Goal: Information Seeking & Learning: Learn about a topic

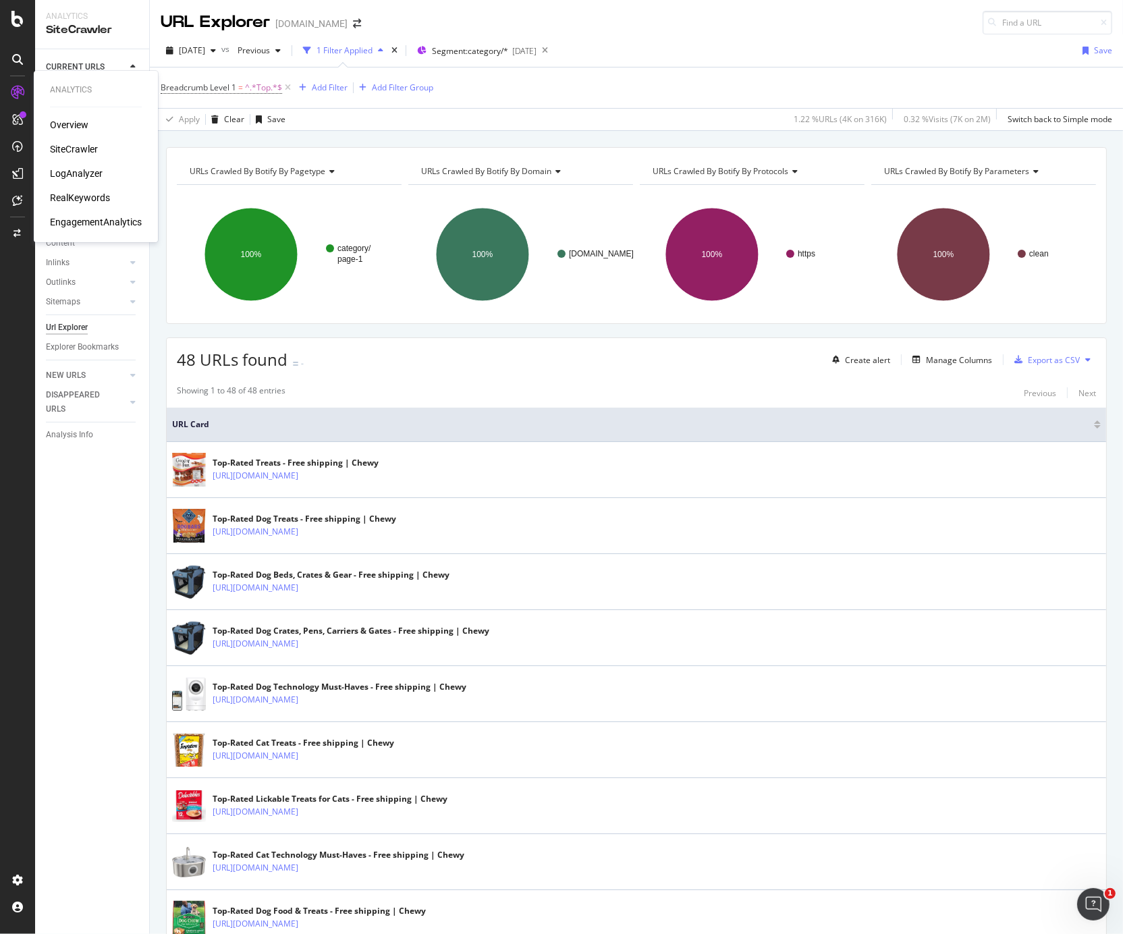
click at [80, 200] on div "RealKeywords" at bounding box center [80, 198] width 60 height 14
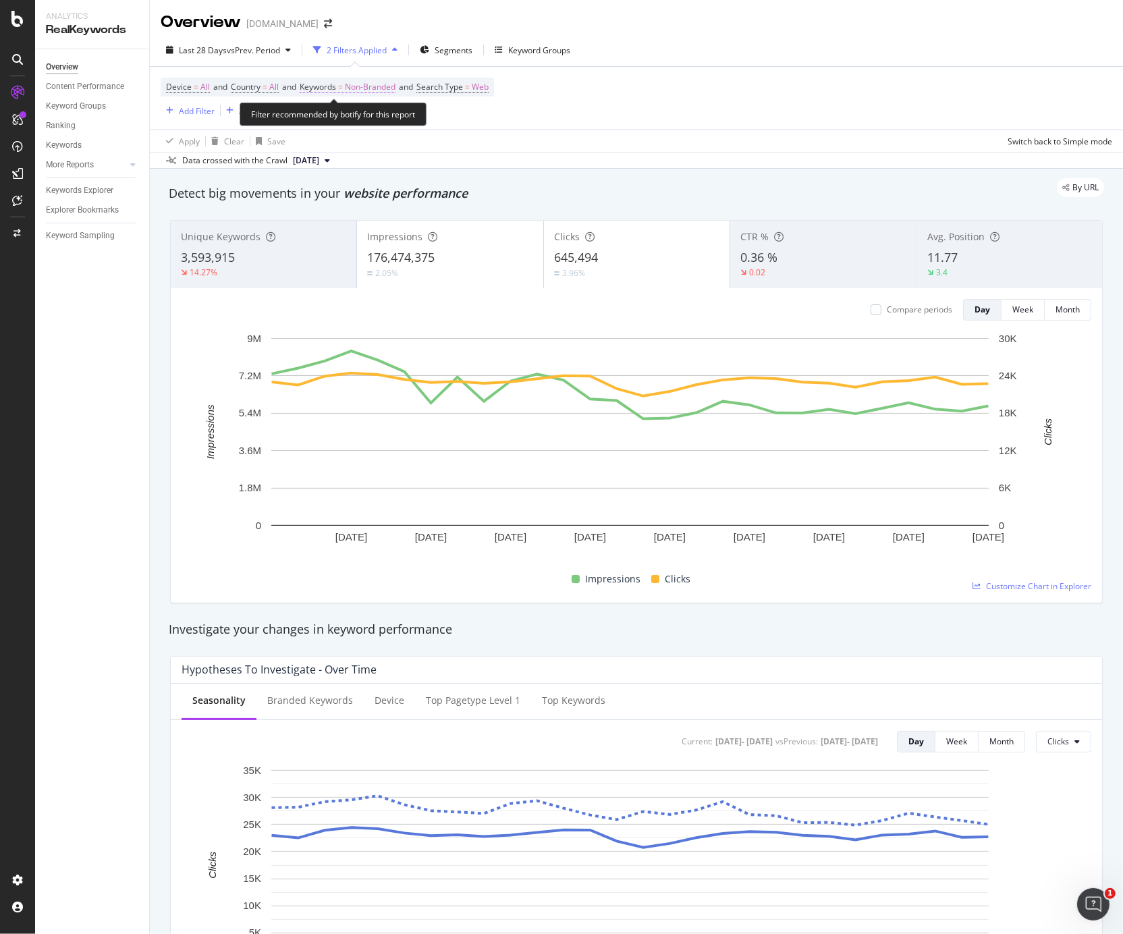
click at [336, 87] on span "Keywords" at bounding box center [318, 86] width 36 height 11
click at [360, 124] on div "Non-Branded" at bounding box center [356, 118] width 72 height 20
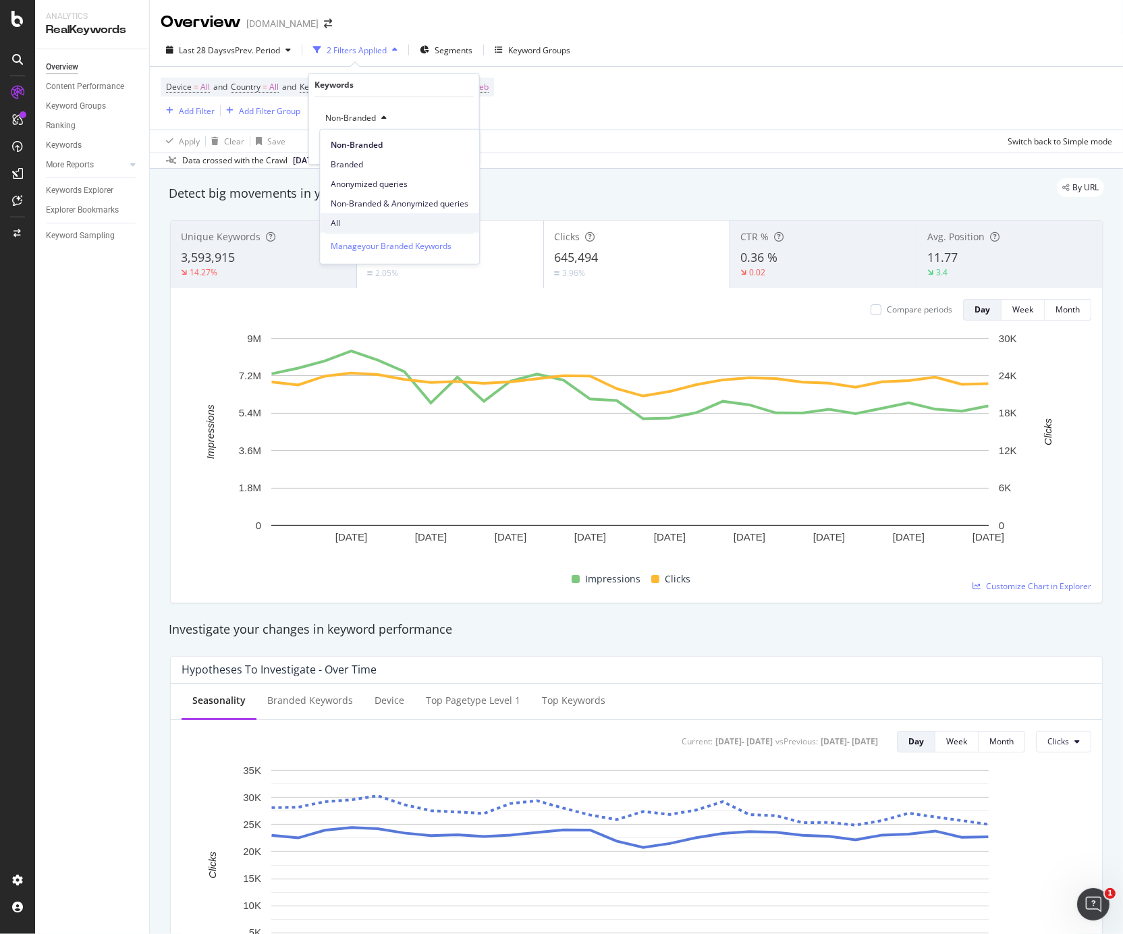
click at [351, 221] on span "All" at bounding box center [400, 223] width 138 height 12
click at [454, 149] on div "Apply" at bounding box center [458, 146] width 21 height 11
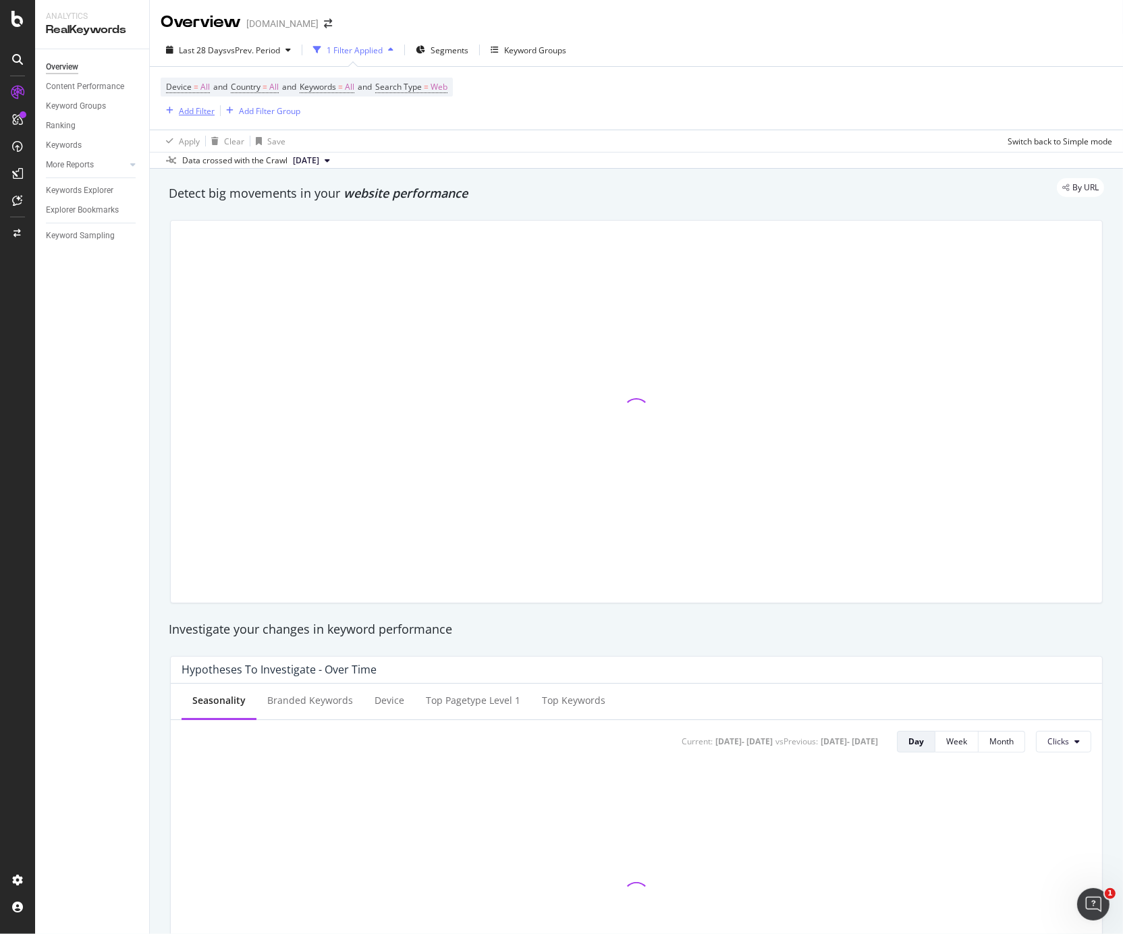
click at [192, 110] on div "Add Filter" at bounding box center [197, 110] width 36 height 11
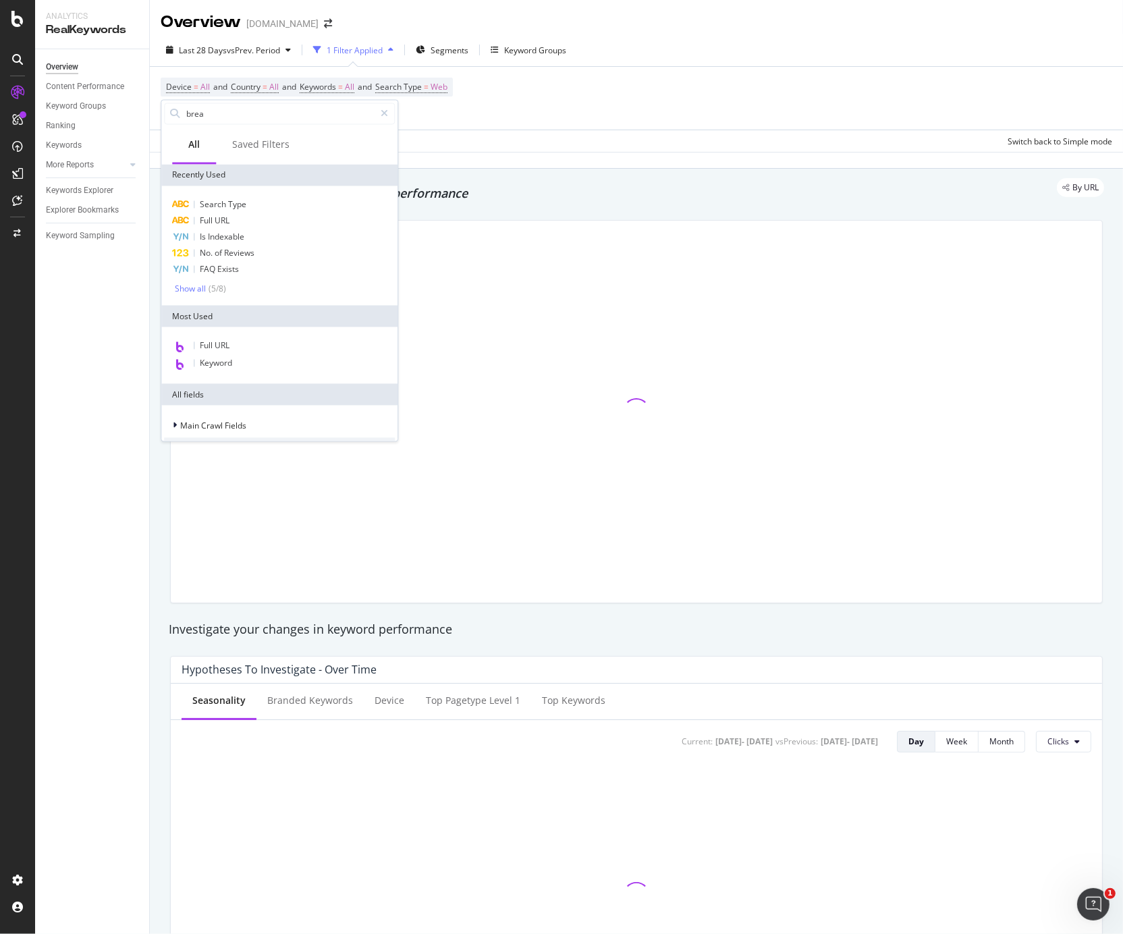
type input "bread"
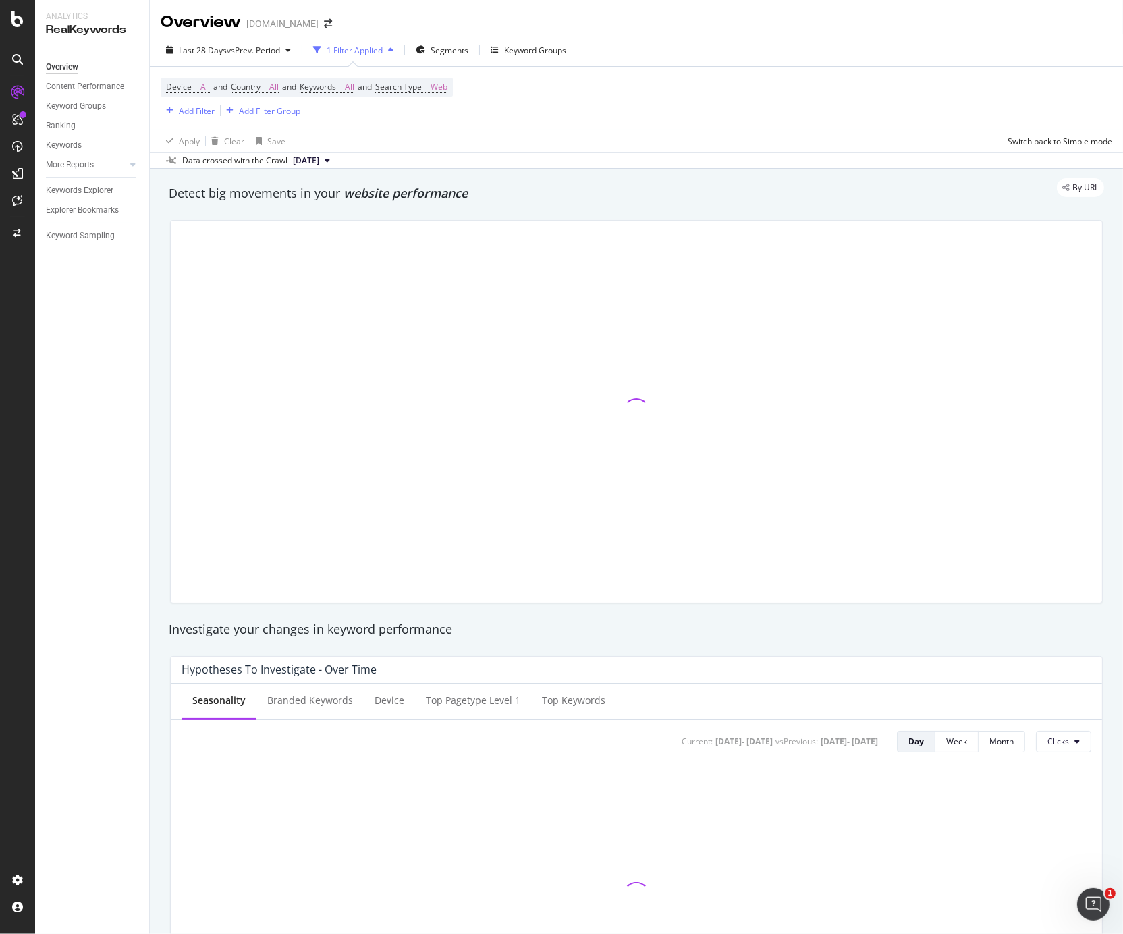
click at [520, 81] on div "Device = All and Country = All and Keywords = All and Search Type = Web Add Fil…" at bounding box center [637, 98] width 952 height 63
click at [237, 111] on div "button" at bounding box center [230, 111] width 18 height 8
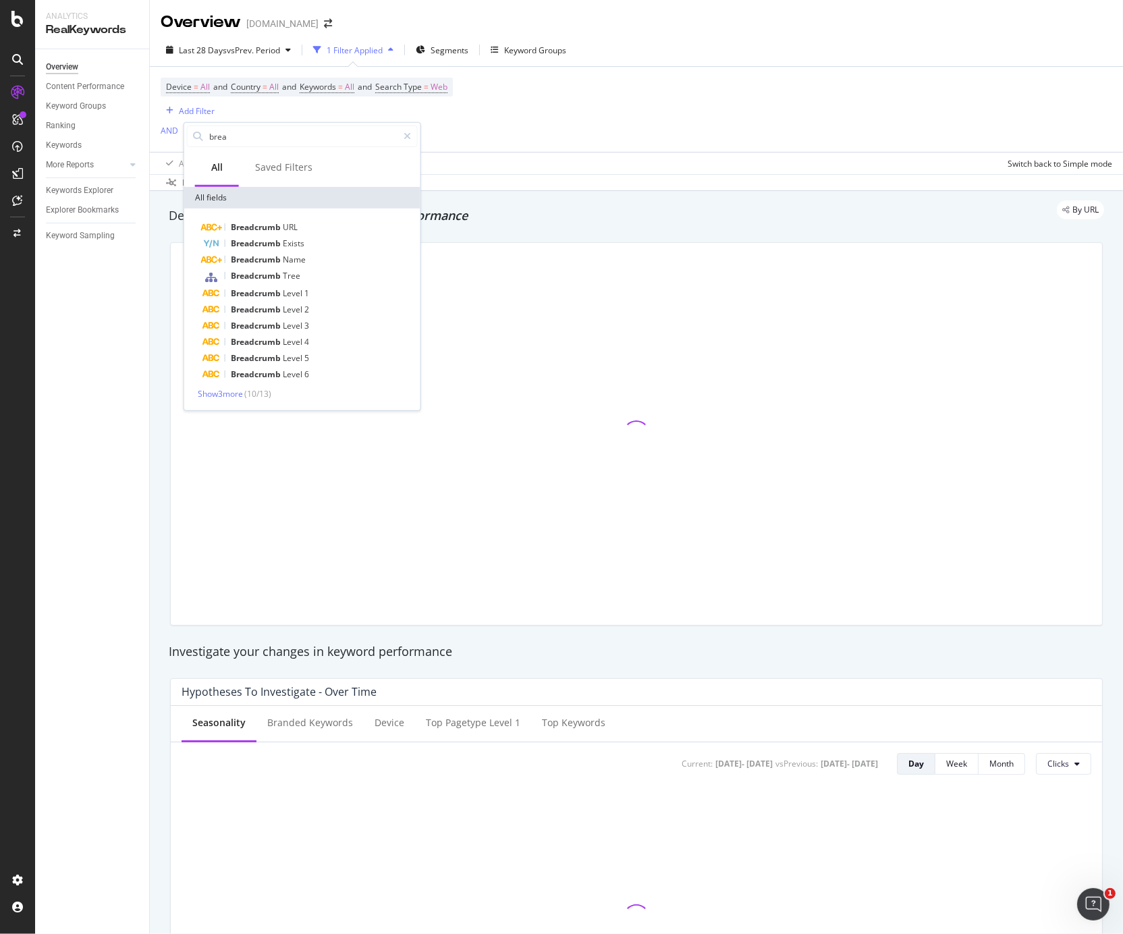
type input "bread"
click at [292, 295] on span "Level" at bounding box center [294, 293] width 22 height 11
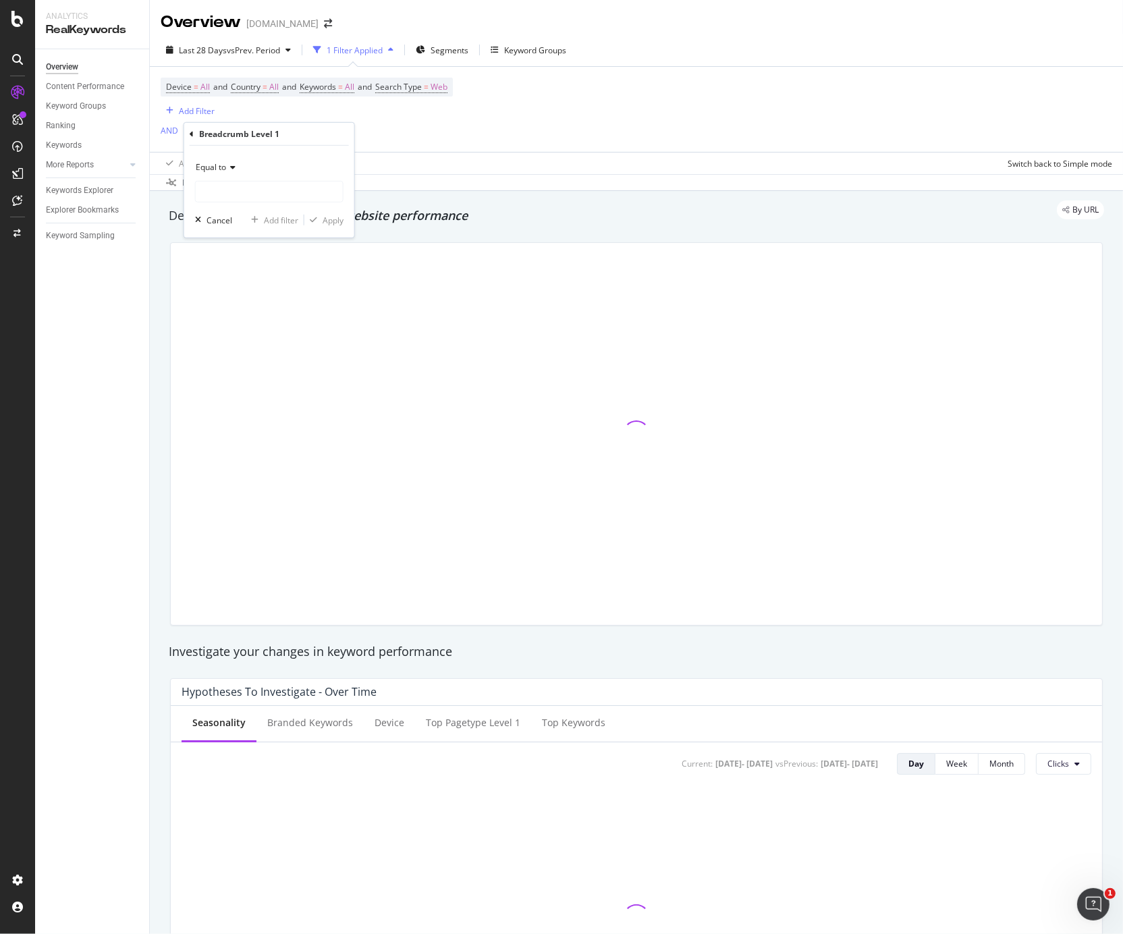
click at [220, 167] on span "Equal to" at bounding box center [211, 166] width 30 height 11
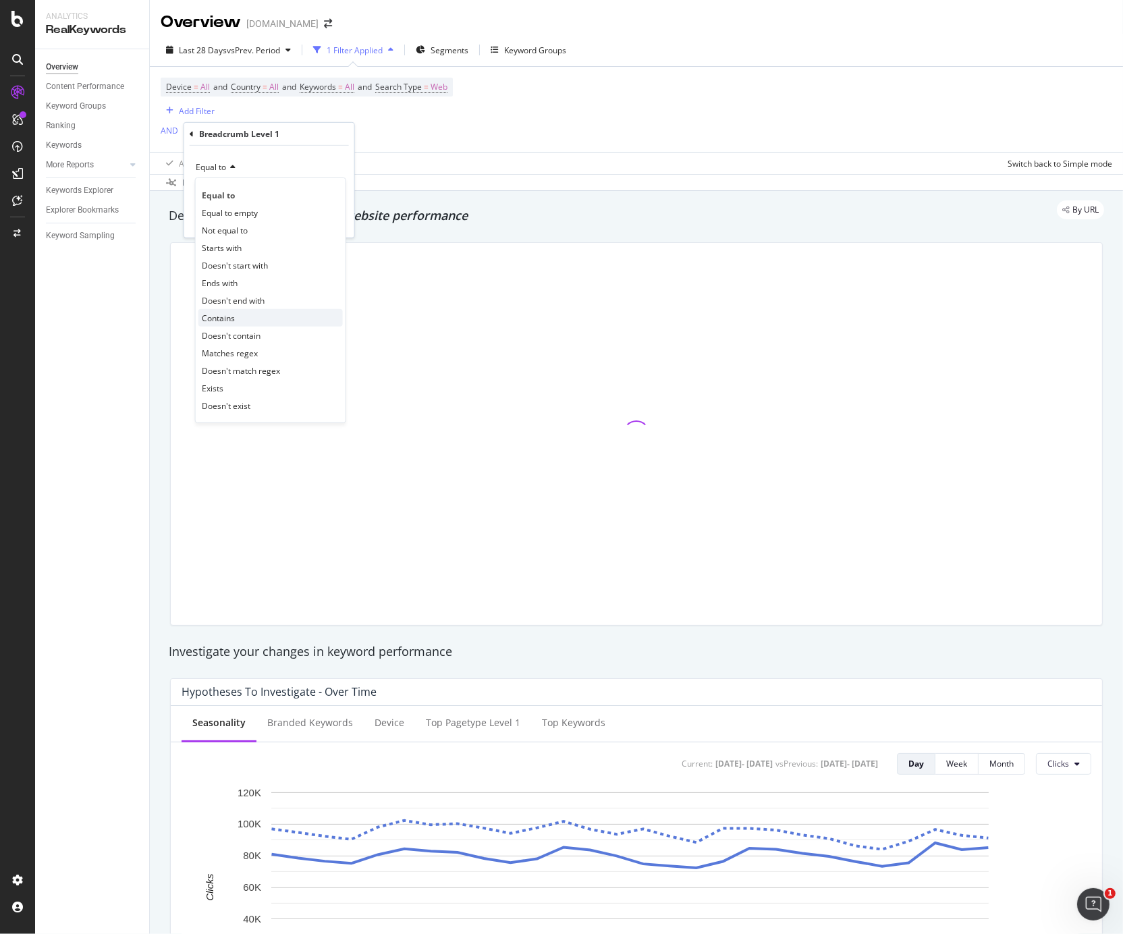
click at [221, 317] on span "Contains" at bounding box center [218, 317] width 33 height 11
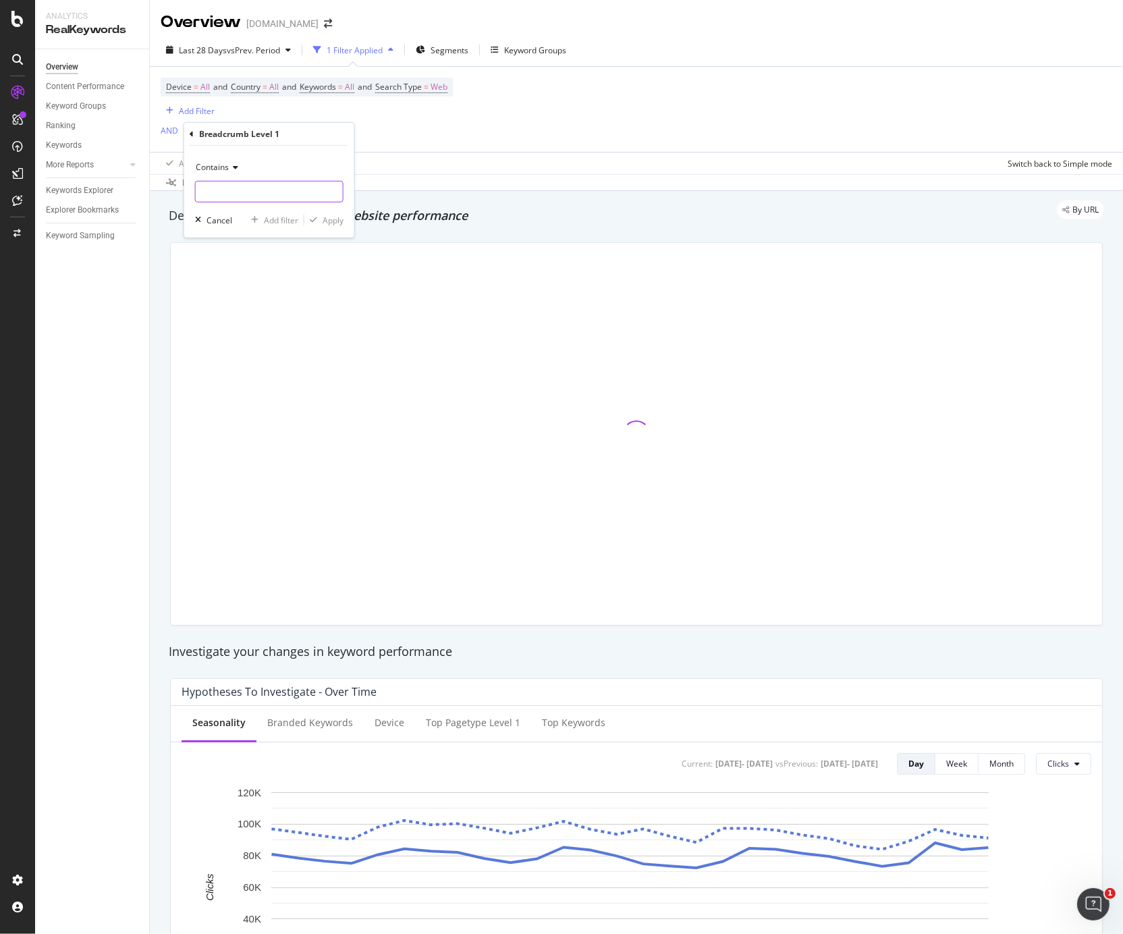
click at [211, 194] on input "text" at bounding box center [269, 192] width 147 height 22
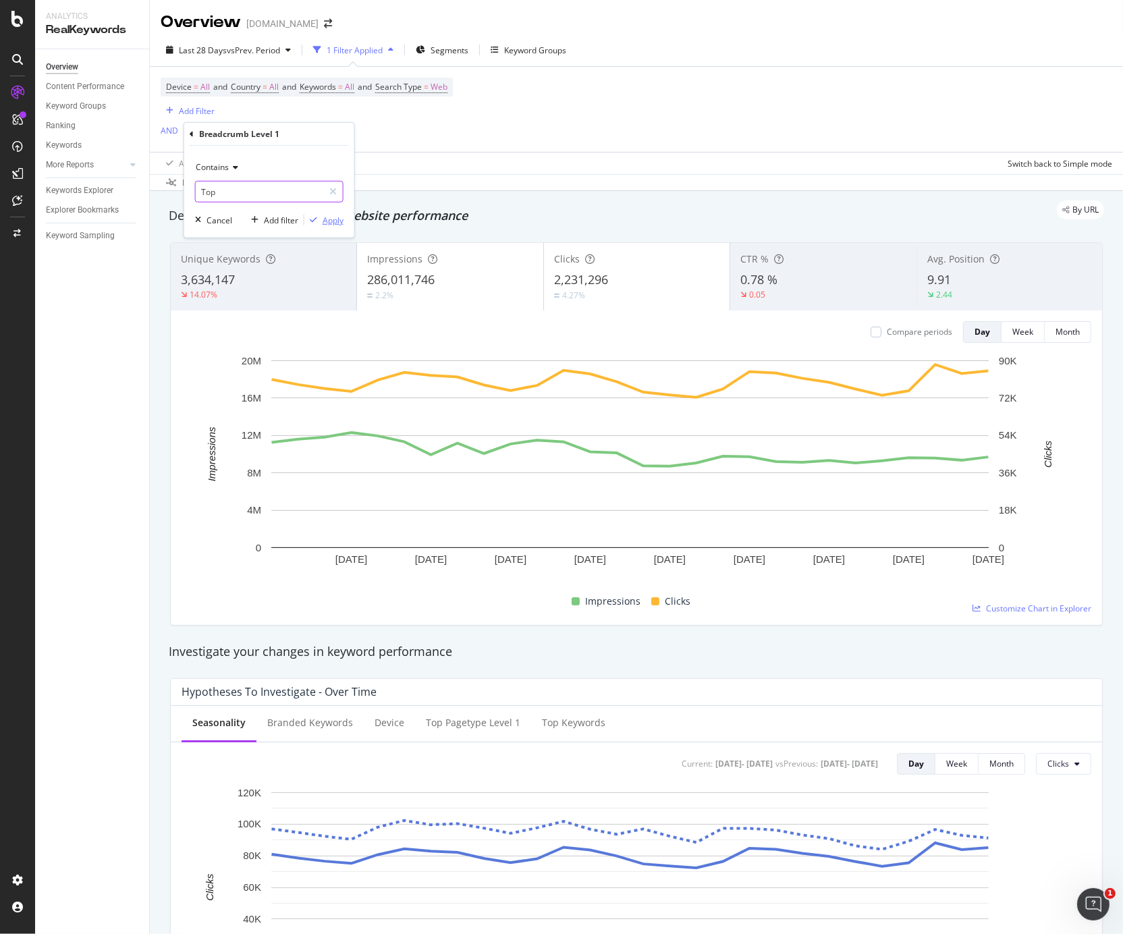
type input "Top"
click at [334, 217] on div "Apply" at bounding box center [333, 219] width 21 height 11
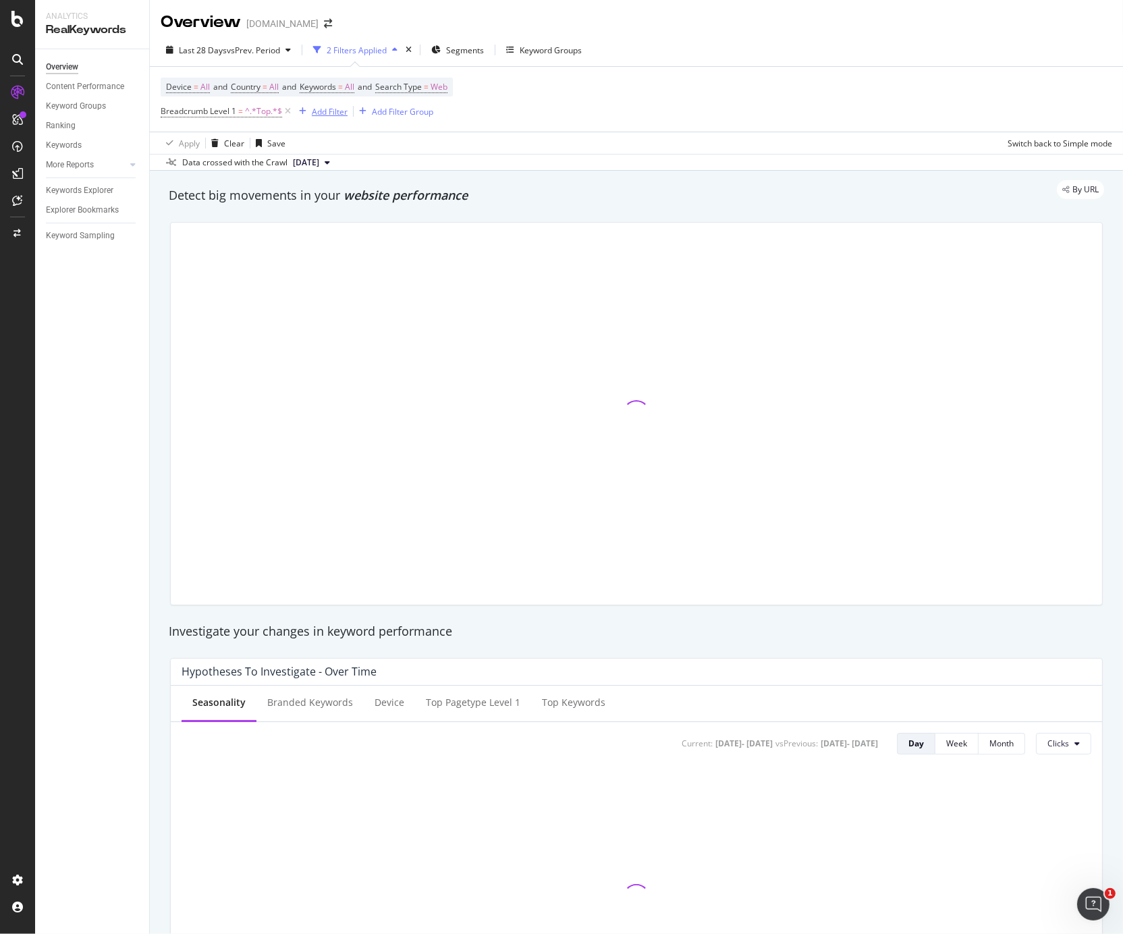
click at [315, 113] on div "Add Filter" at bounding box center [330, 111] width 36 height 11
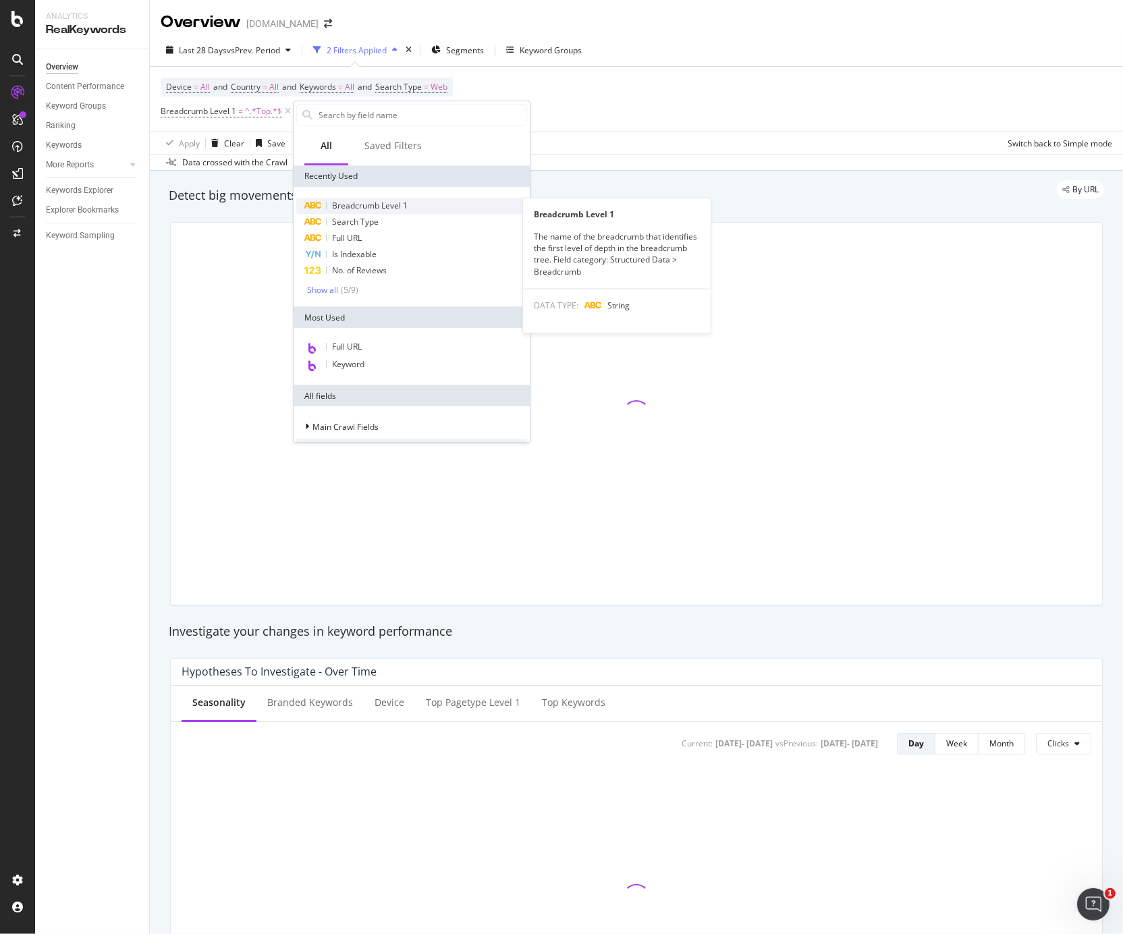
click at [350, 206] on span "Breadcrumb Level 1" at bounding box center [370, 205] width 76 height 11
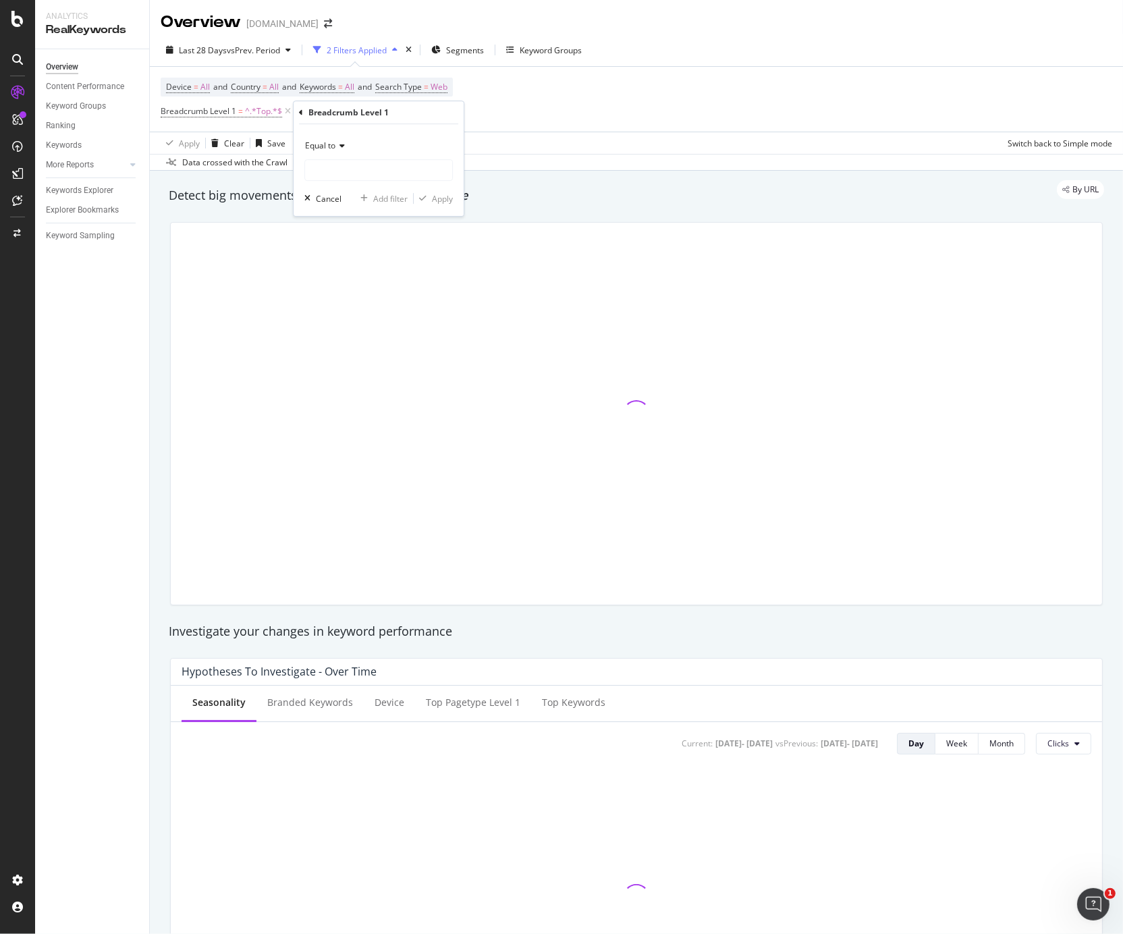
click at [331, 144] on span "Equal to" at bounding box center [320, 145] width 30 height 11
drag, startPoint x: 338, startPoint y: 297, endPoint x: 331, endPoint y: 273, distance: 24.4
click at [338, 295] on span "Contains" at bounding box center [327, 296] width 33 height 11
click at [331, 168] on input "text" at bounding box center [378, 170] width 147 height 22
type input "Autoship"
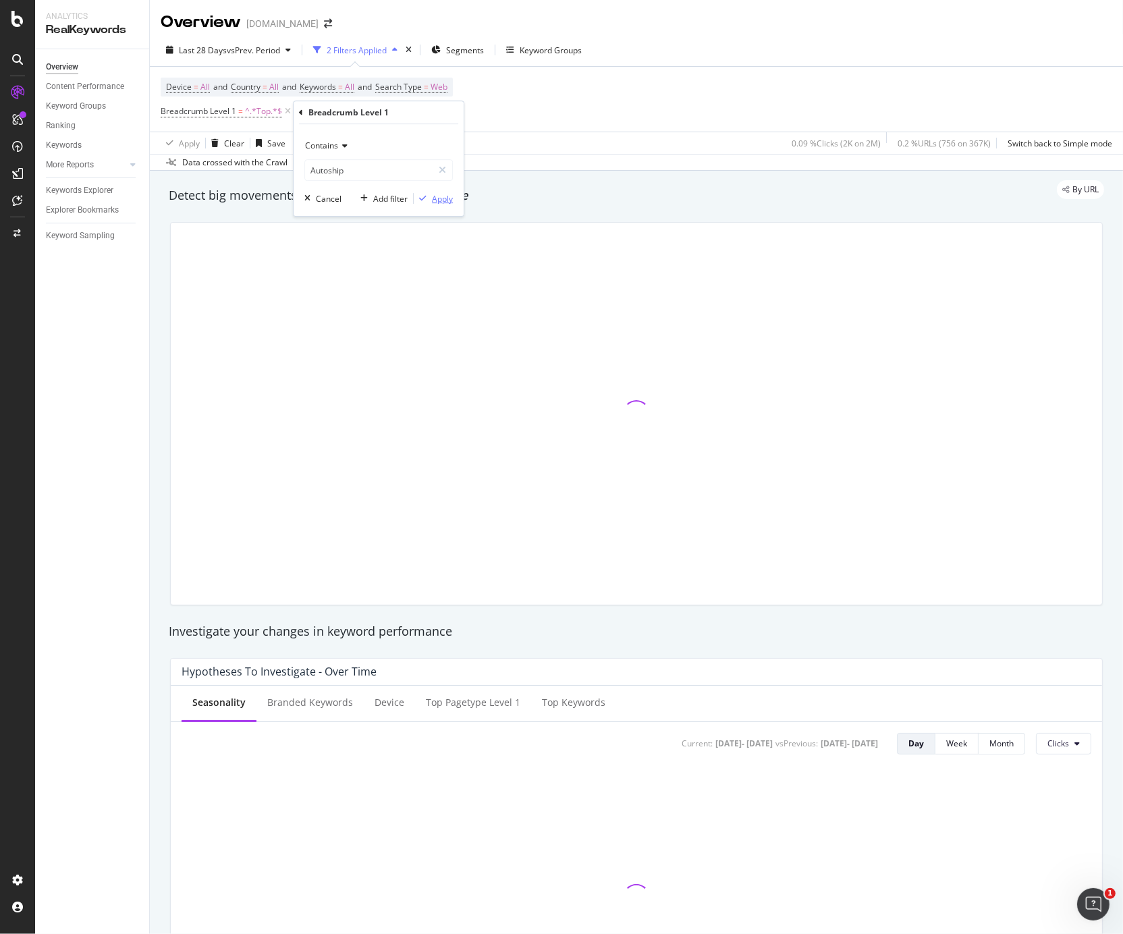
click at [444, 197] on div "Apply" at bounding box center [442, 198] width 21 height 11
click at [304, 112] on div "and" at bounding box center [303, 110] width 14 height 11
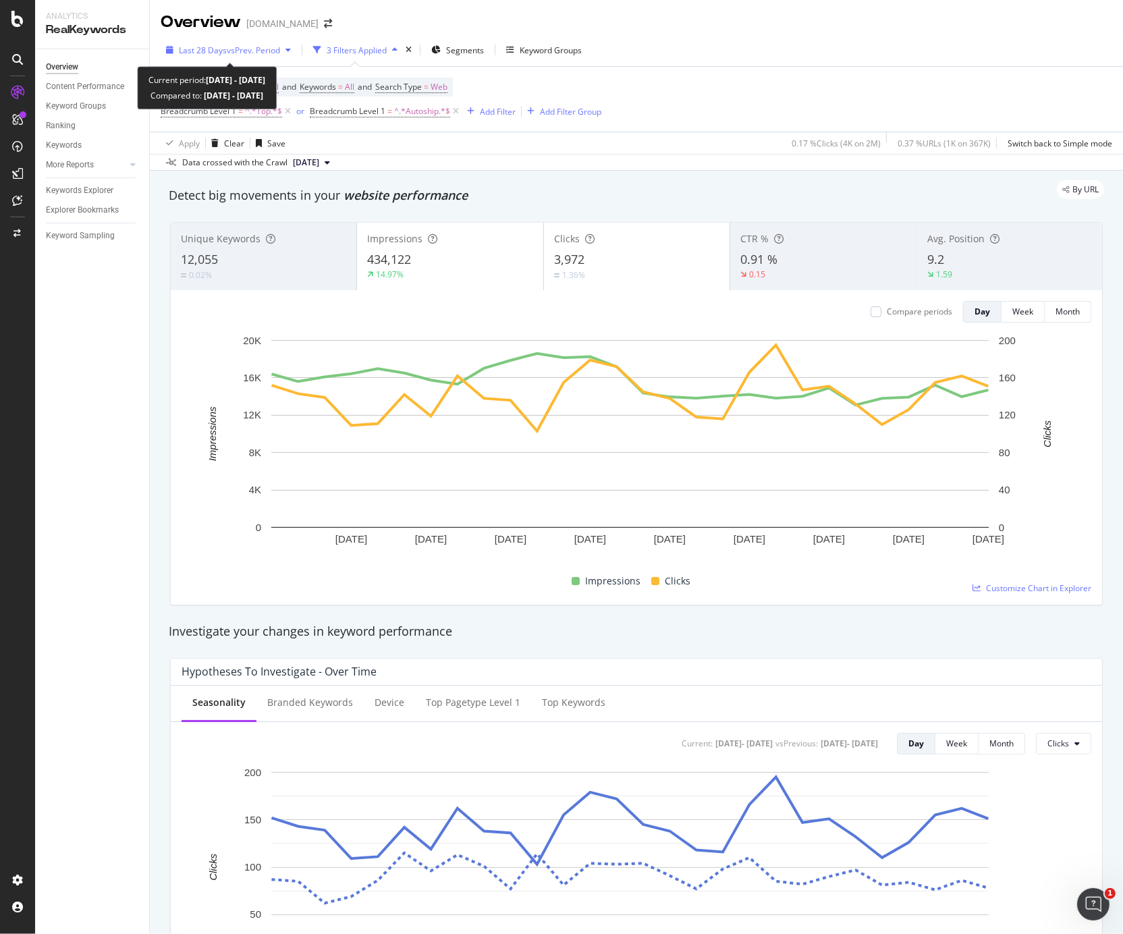
click at [238, 52] on span "vs Prev. Period" at bounding box center [253, 50] width 53 height 11
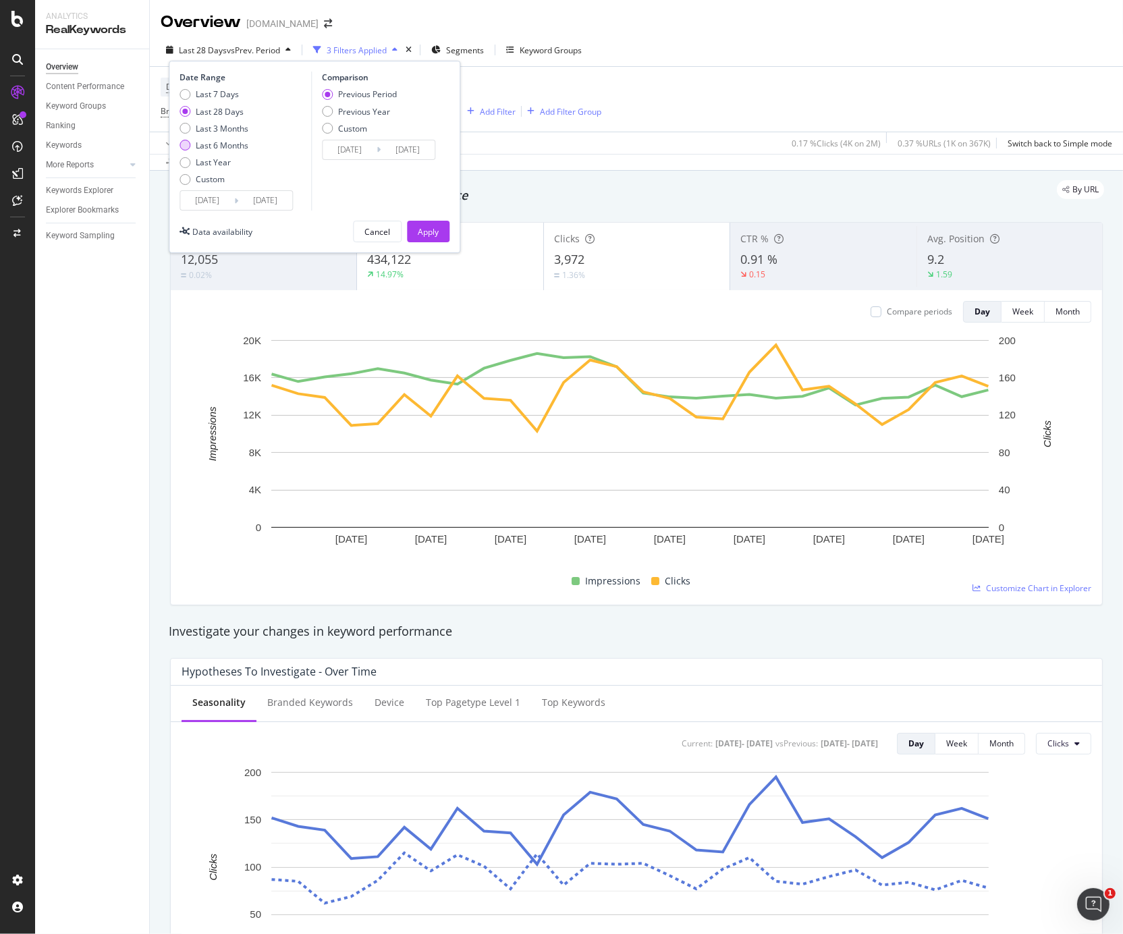
click at [217, 143] on div "Last 6 Months" at bounding box center [222, 145] width 53 height 11
type input "[DATE]"
click at [425, 232] on div "Apply" at bounding box center [428, 231] width 21 height 11
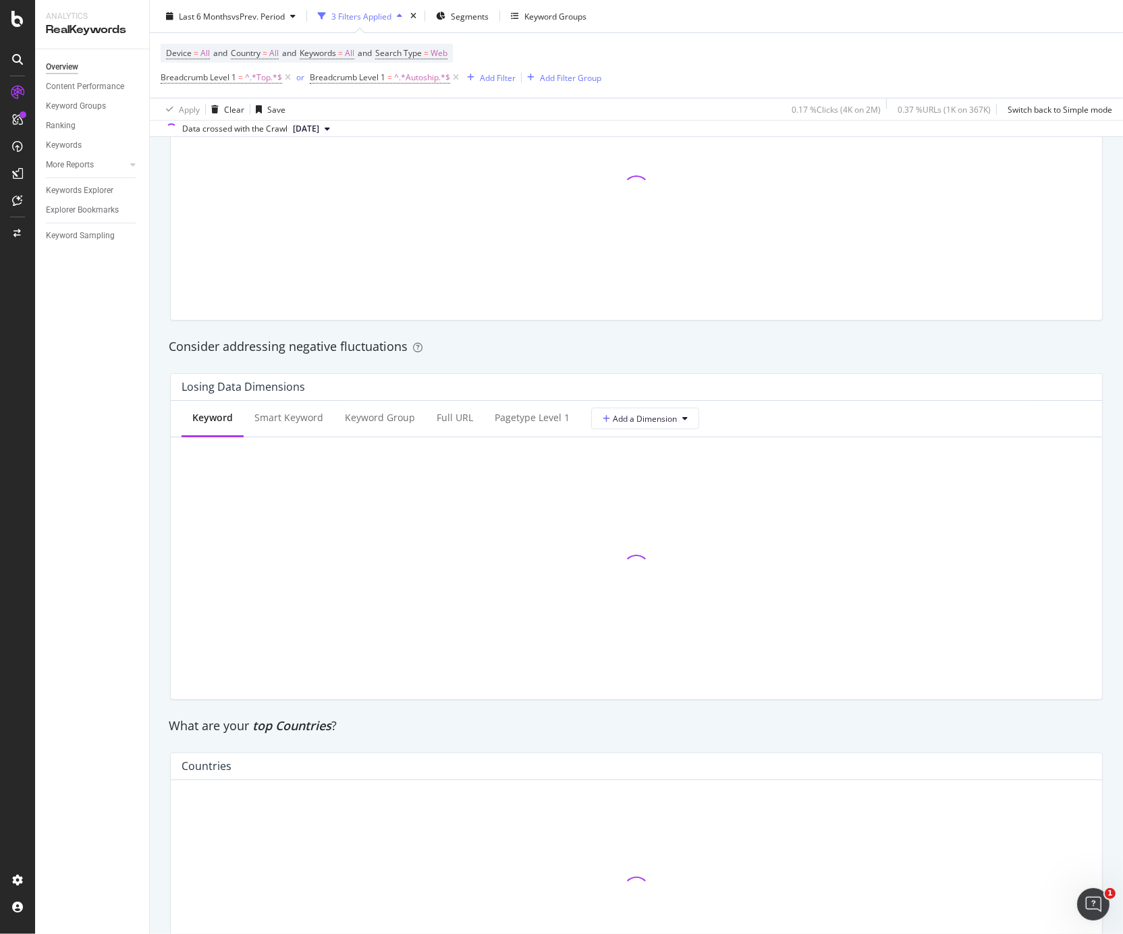
scroll to position [1349, 0]
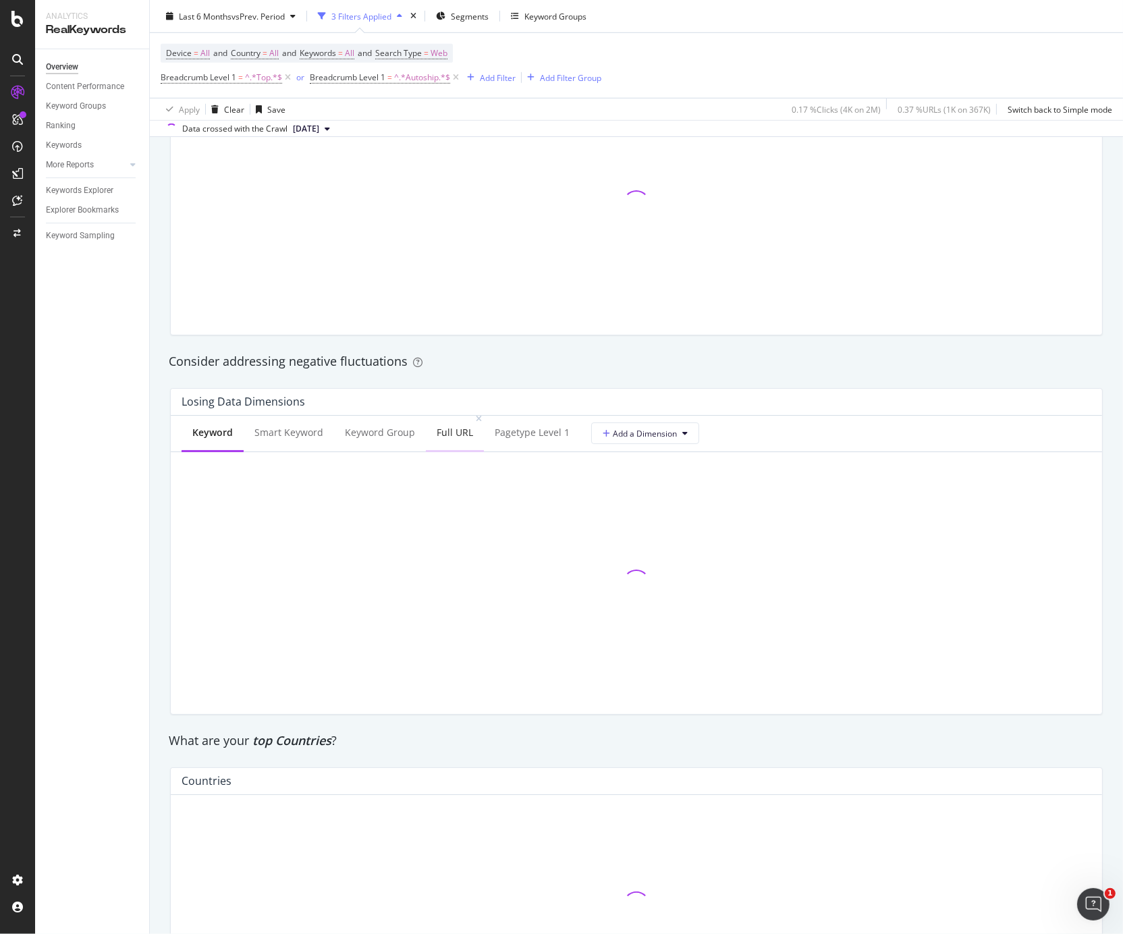
click at [456, 438] on div "Full URL" at bounding box center [455, 433] width 36 height 14
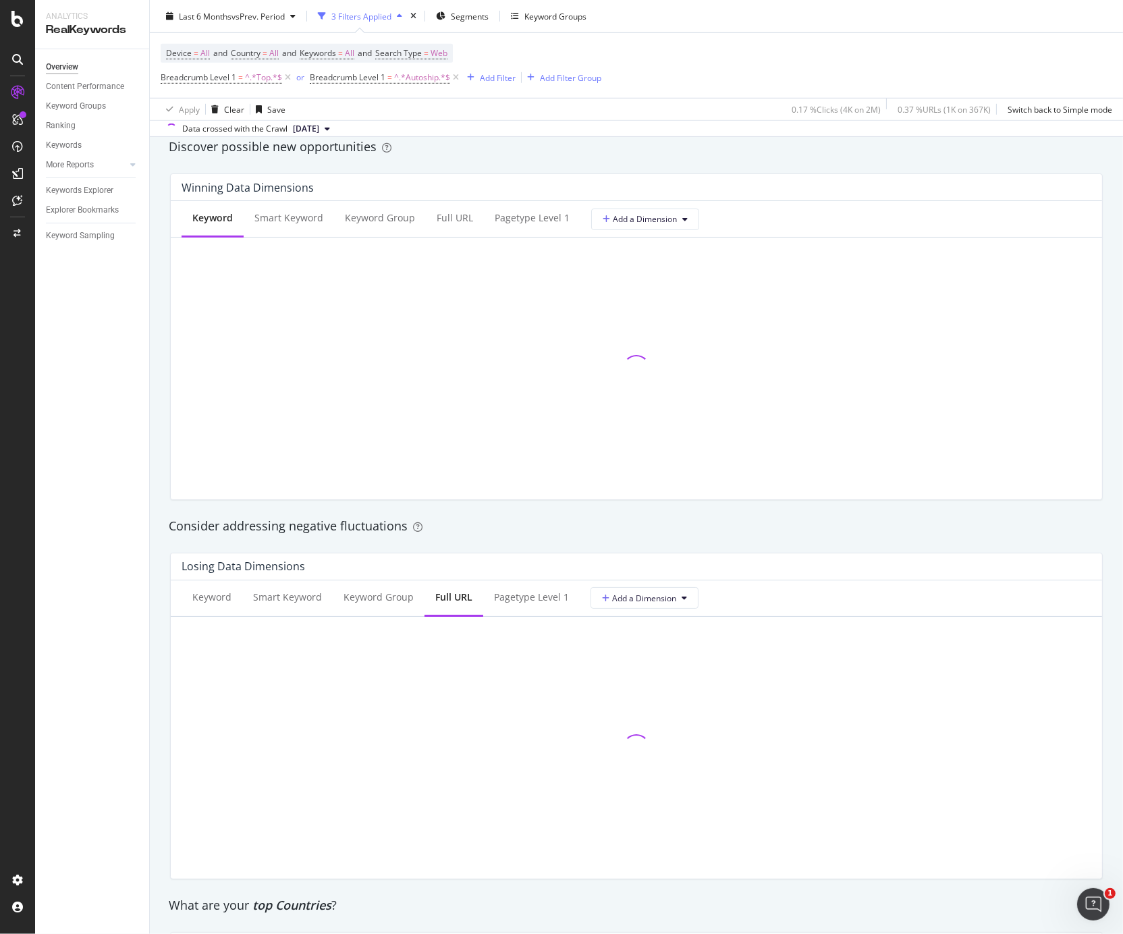
scroll to position [1125, 0]
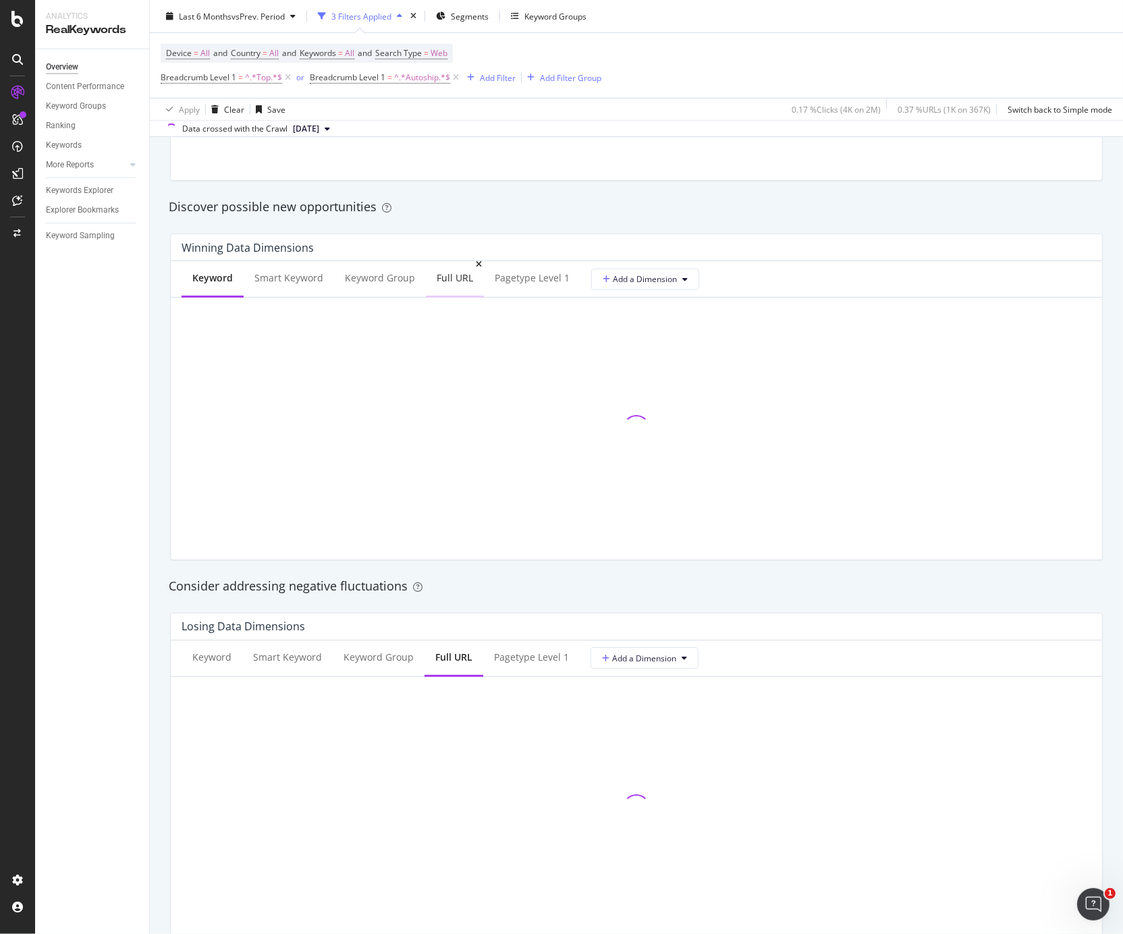
click at [448, 278] on div "Full URL" at bounding box center [455, 278] width 36 height 14
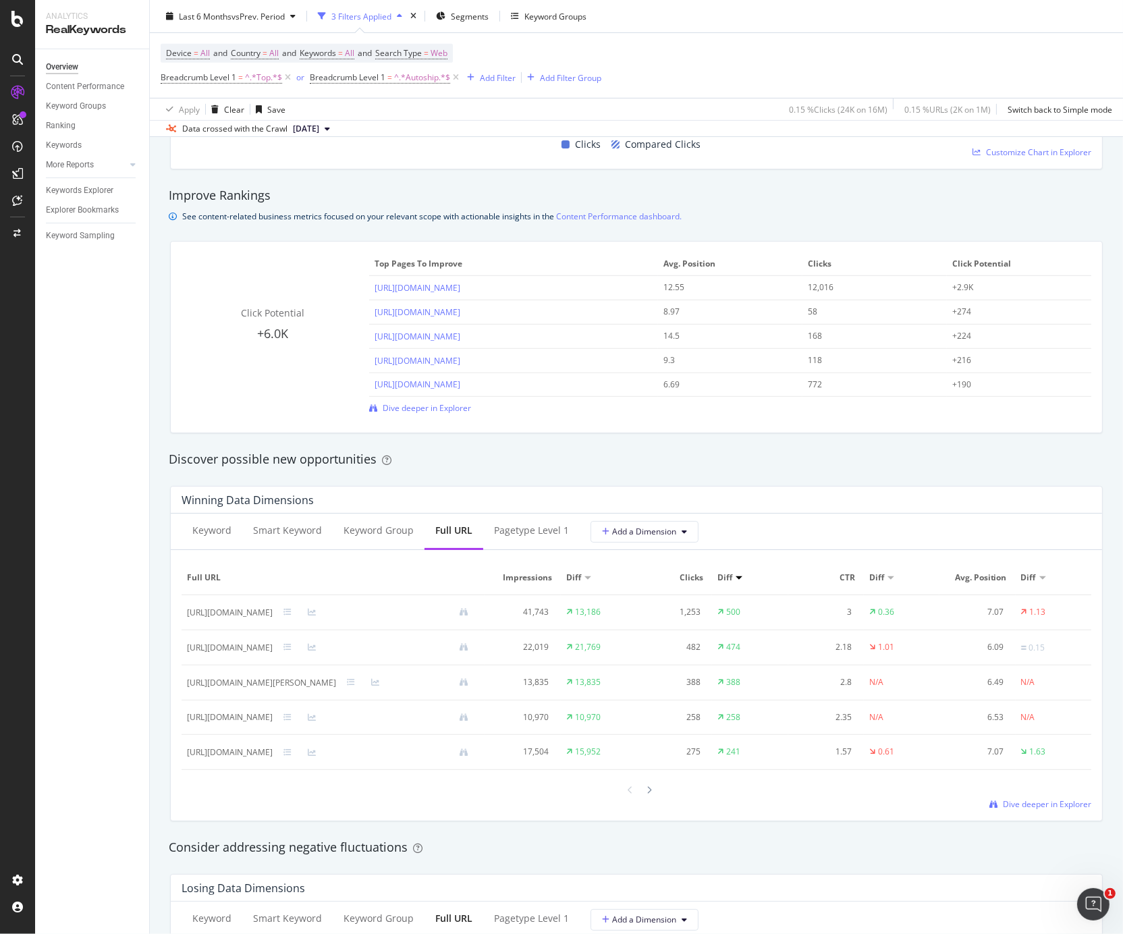
scroll to position [900, 0]
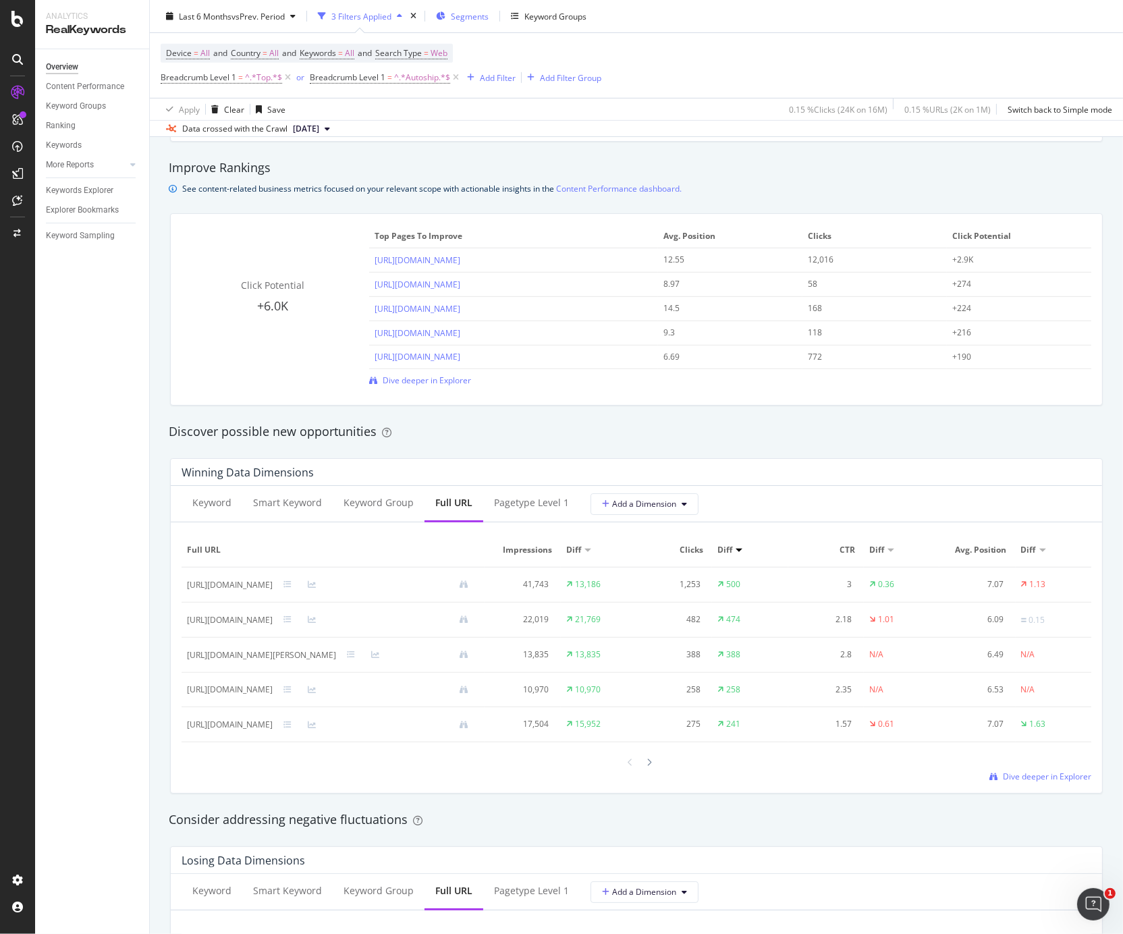
click at [459, 11] on span "Segments" at bounding box center [470, 15] width 38 height 11
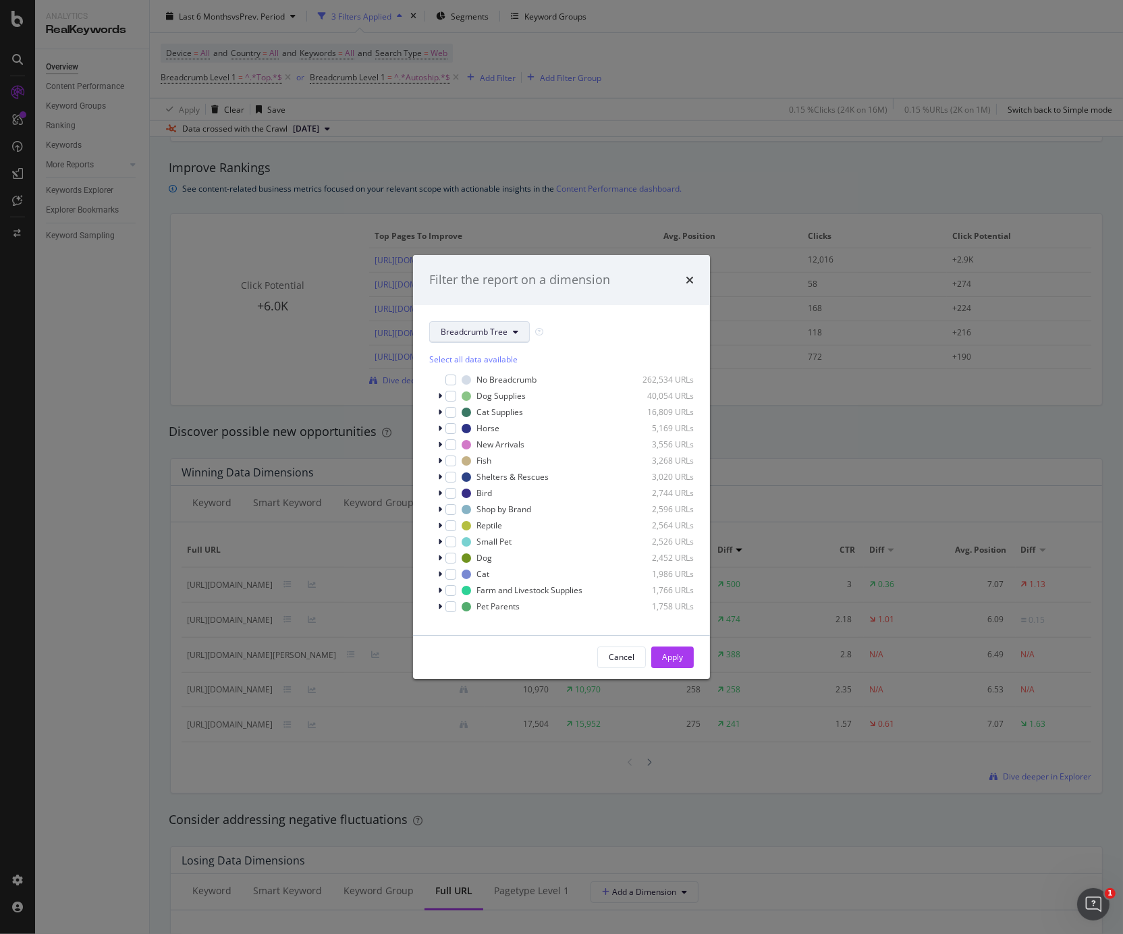
click at [465, 329] on span "Breadcrumb Tree" at bounding box center [474, 331] width 67 height 11
click at [468, 380] on span "pagetype" at bounding box center [484, 380] width 87 height 12
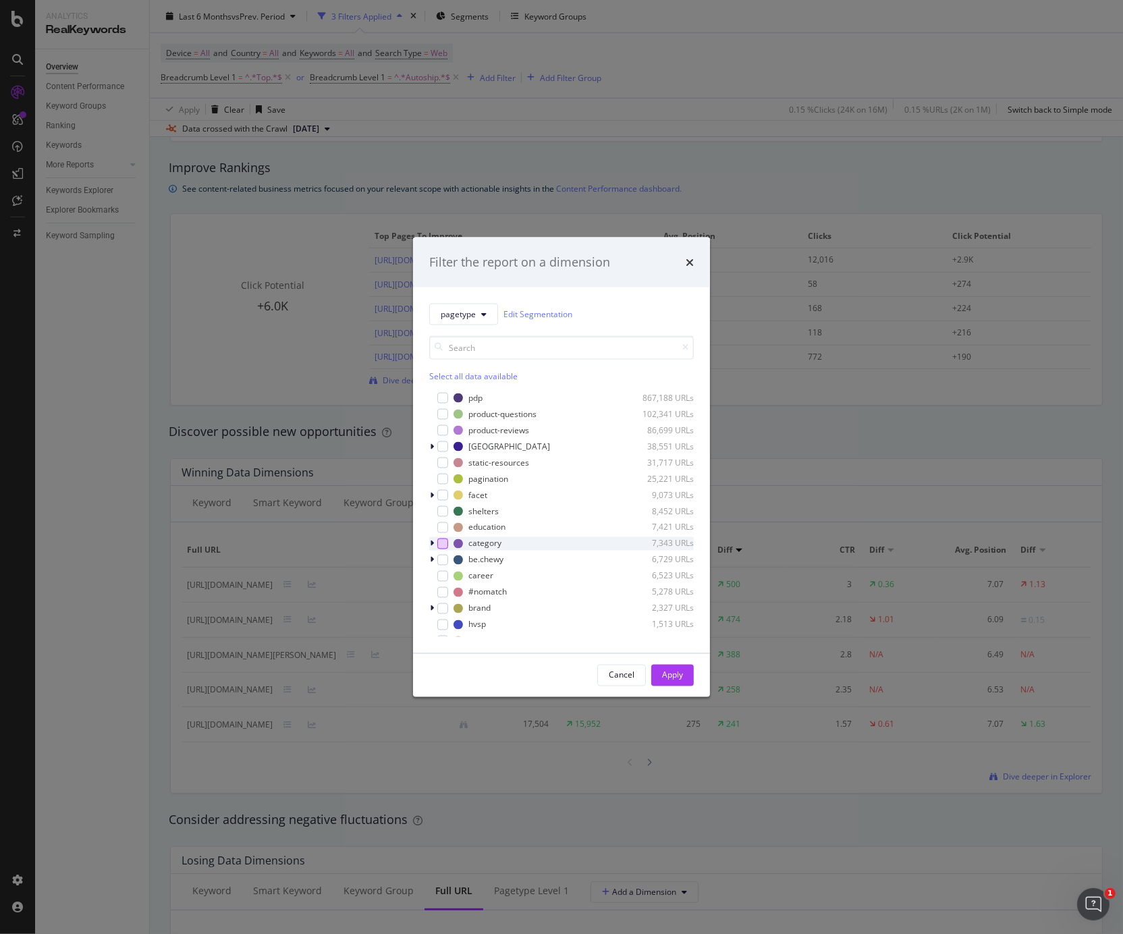
click at [444, 532] on div "modal" at bounding box center [442, 543] width 11 height 11
click at [681, 532] on div "Apply" at bounding box center [672, 675] width 21 height 11
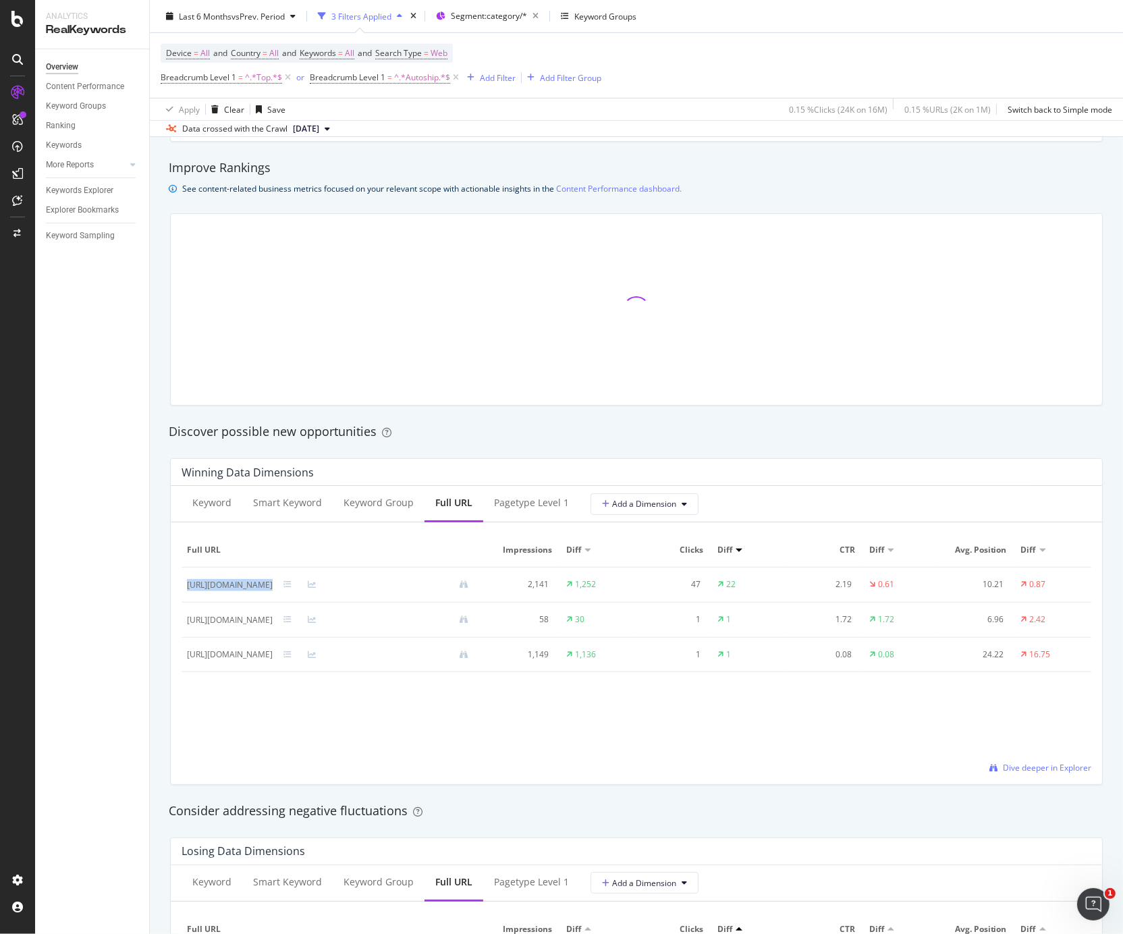
drag, startPoint x: 395, startPoint y: 587, endPoint x: 186, endPoint y: 585, distance: 209.3
click at [186, 532] on td "[URL][DOMAIN_NAME]" at bounding box center [333, 585] width 303 height 35
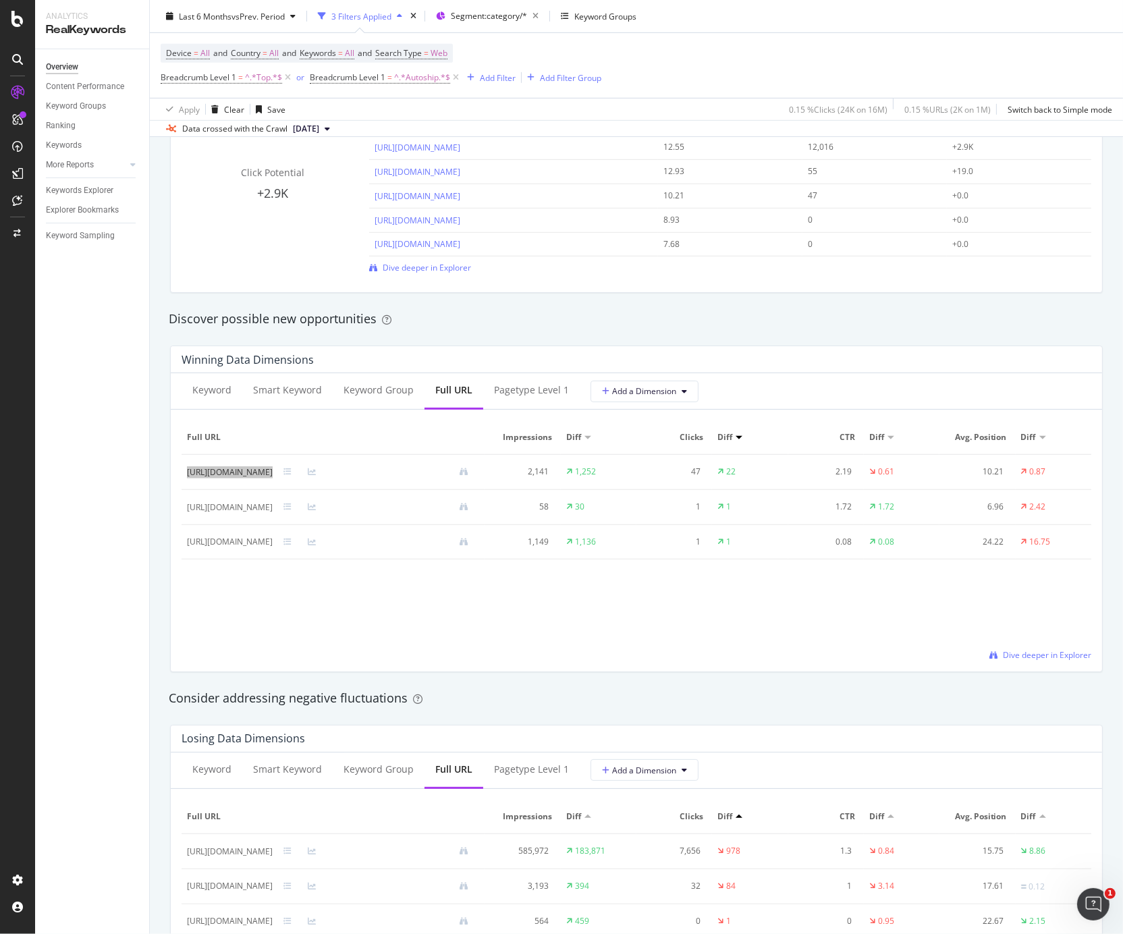
scroll to position [787, 0]
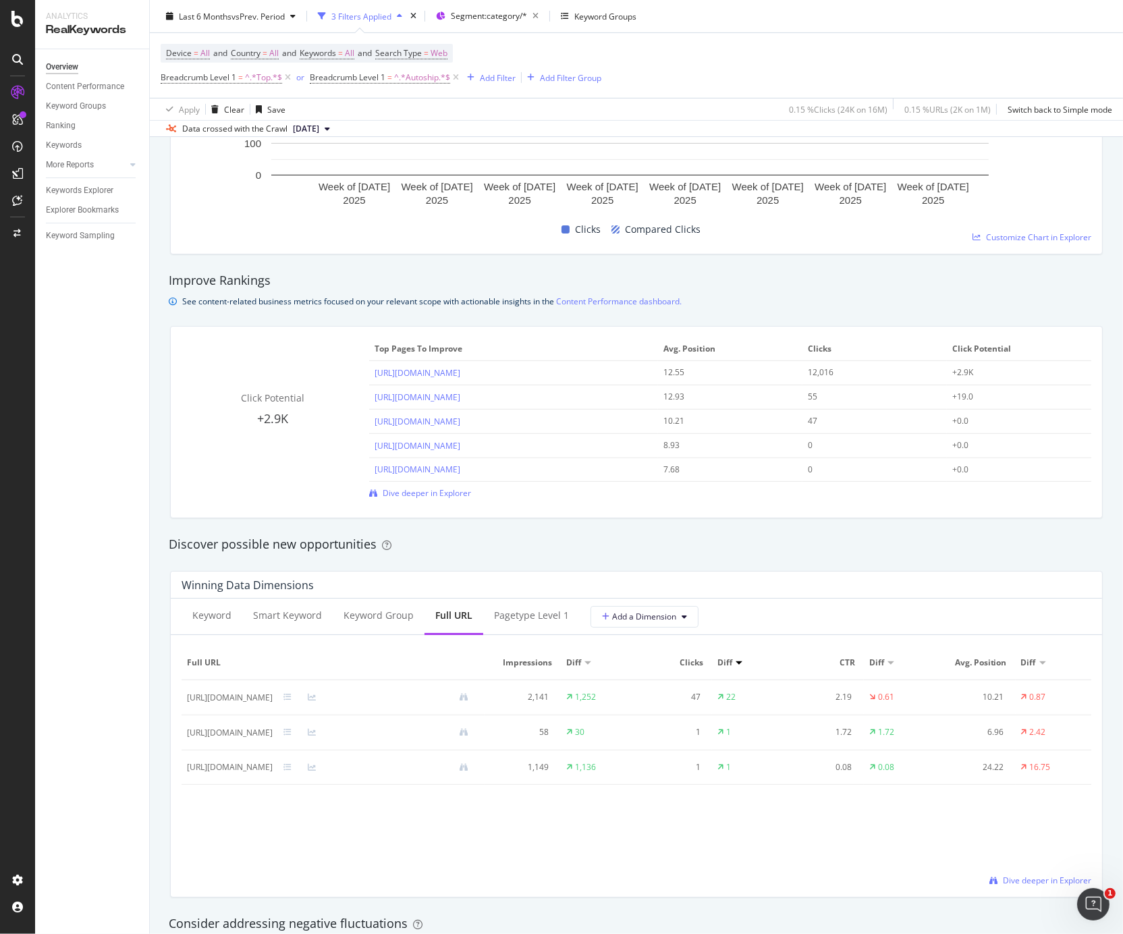
click at [760, 292] on div "Improve Rankings See content-related business metrics focused on your relevant …" at bounding box center [636, 290] width 949 height 37
click at [573, 332] on div "Click Potential +2.9K Top pages to improve Avg. Position Clicks Click Potential…" at bounding box center [637, 422] width 932 height 191
drag, startPoint x: 568, startPoint y: 375, endPoint x: 367, endPoint y: 369, distance: 201.2
click at [369, 369] on td "[URL][DOMAIN_NAME]" at bounding box center [513, 373] width 289 height 24
drag, startPoint x: 483, startPoint y: 371, endPoint x: 449, endPoint y: 320, distance: 60.9
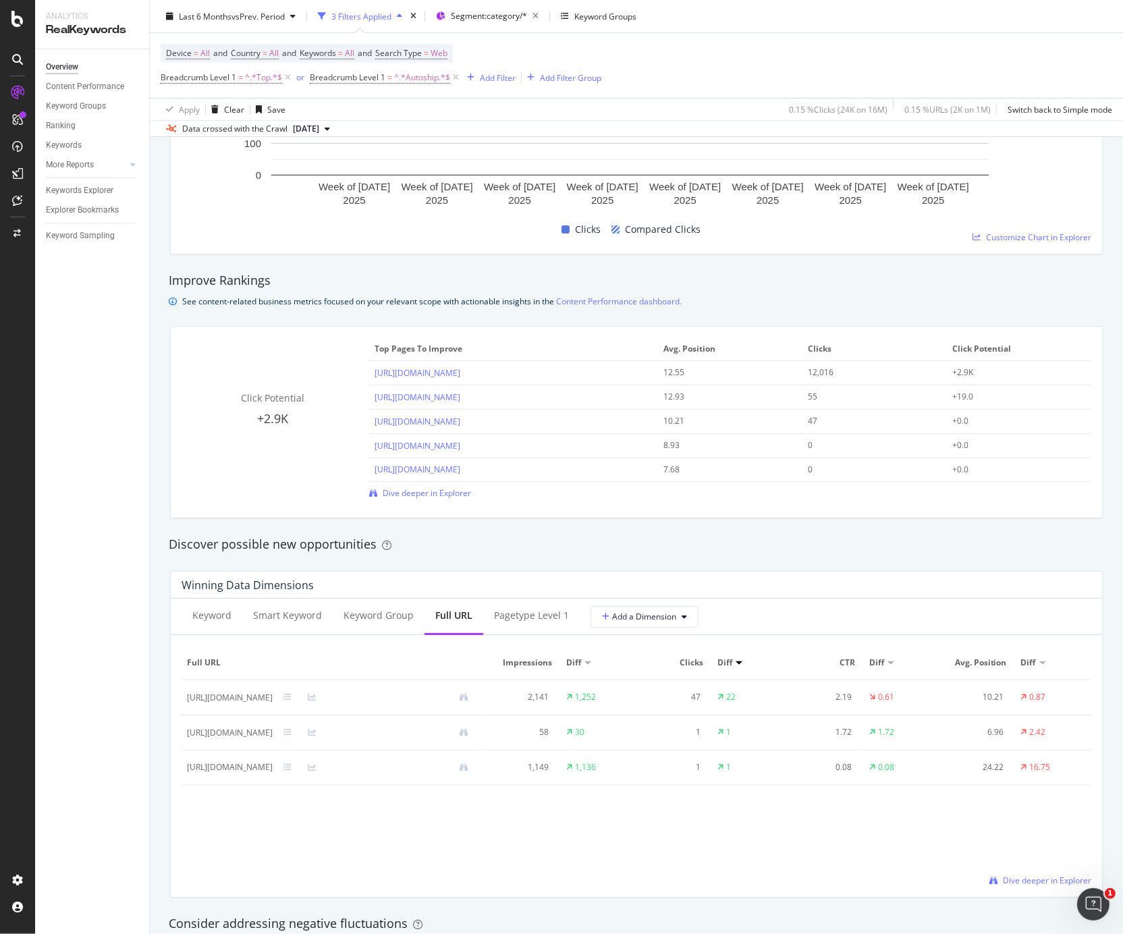
click at [369, 373] on td "[URL][DOMAIN_NAME]" at bounding box center [513, 373] width 289 height 24
copy link "[URL][DOMAIN_NAME]"
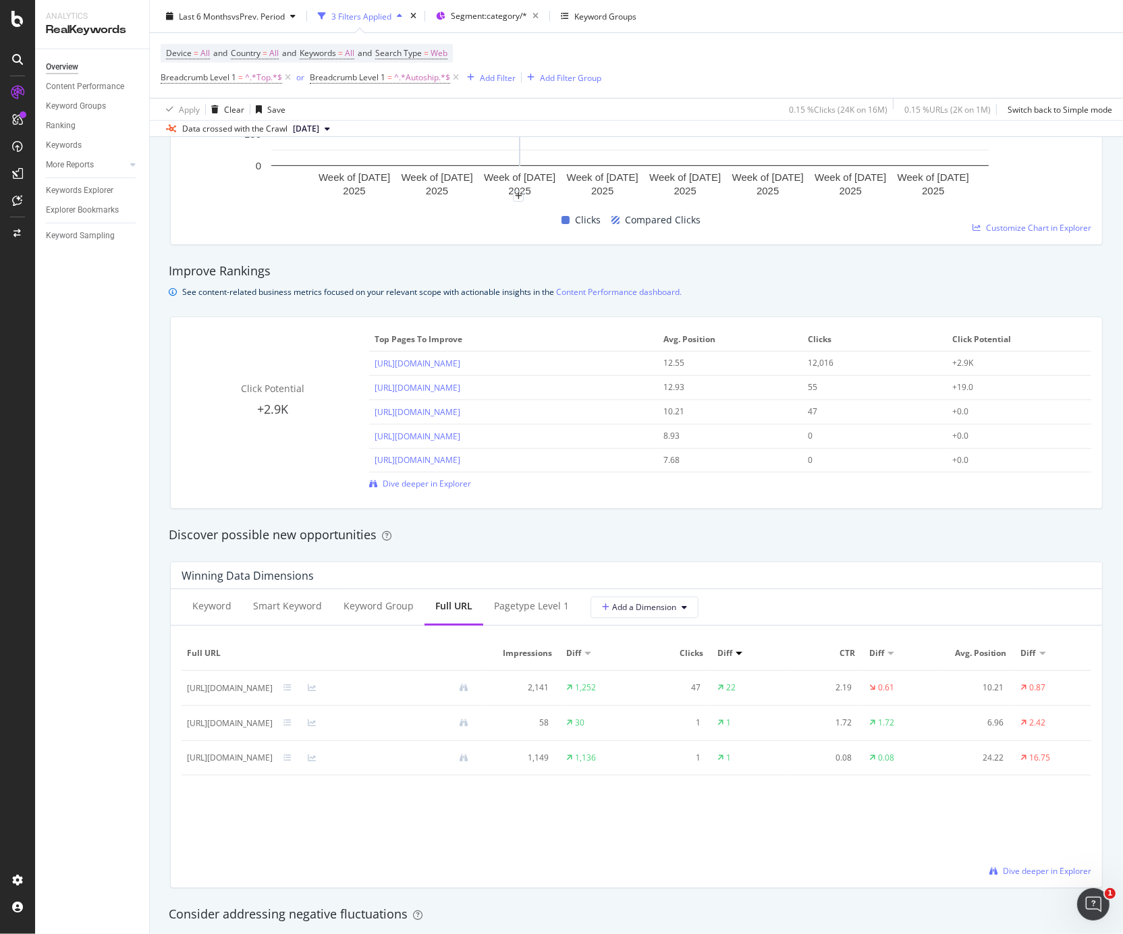
scroll to position [900, 0]
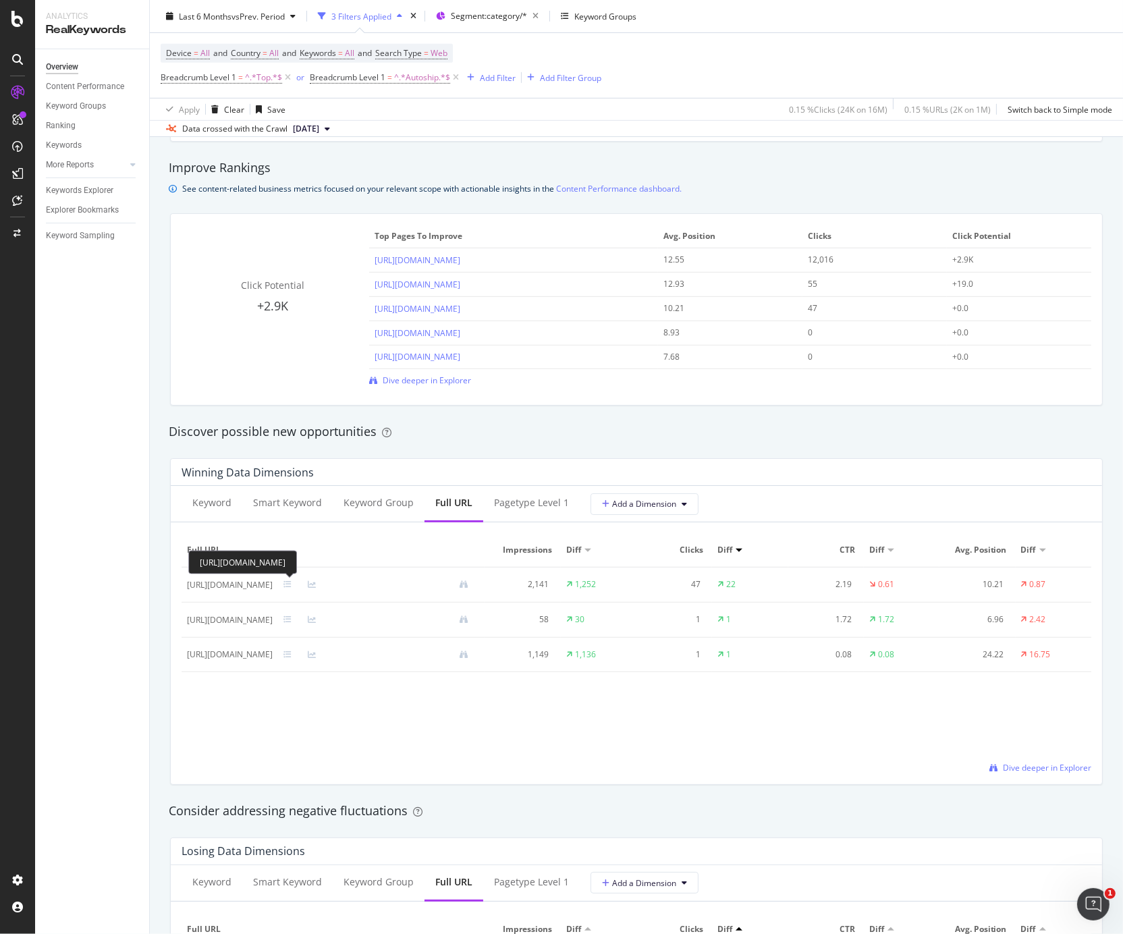
drag, startPoint x: 184, startPoint y: 589, endPoint x: 392, endPoint y: 585, distance: 208.0
click at [392, 532] on td "[URL][DOMAIN_NAME]" at bounding box center [333, 585] width 303 height 35
copy div "[URL][DOMAIN_NAME]"
drag, startPoint x: 186, startPoint y: 656, endPoint x: 339, endPoint y: 661, distance: 153.3
click at [340, 532] on div "Keyword Smart Keyword Keyword Group Full URL pagetype Level 1 Add a Dimension F…" at bounding box center [637, 635] width 932 height 298
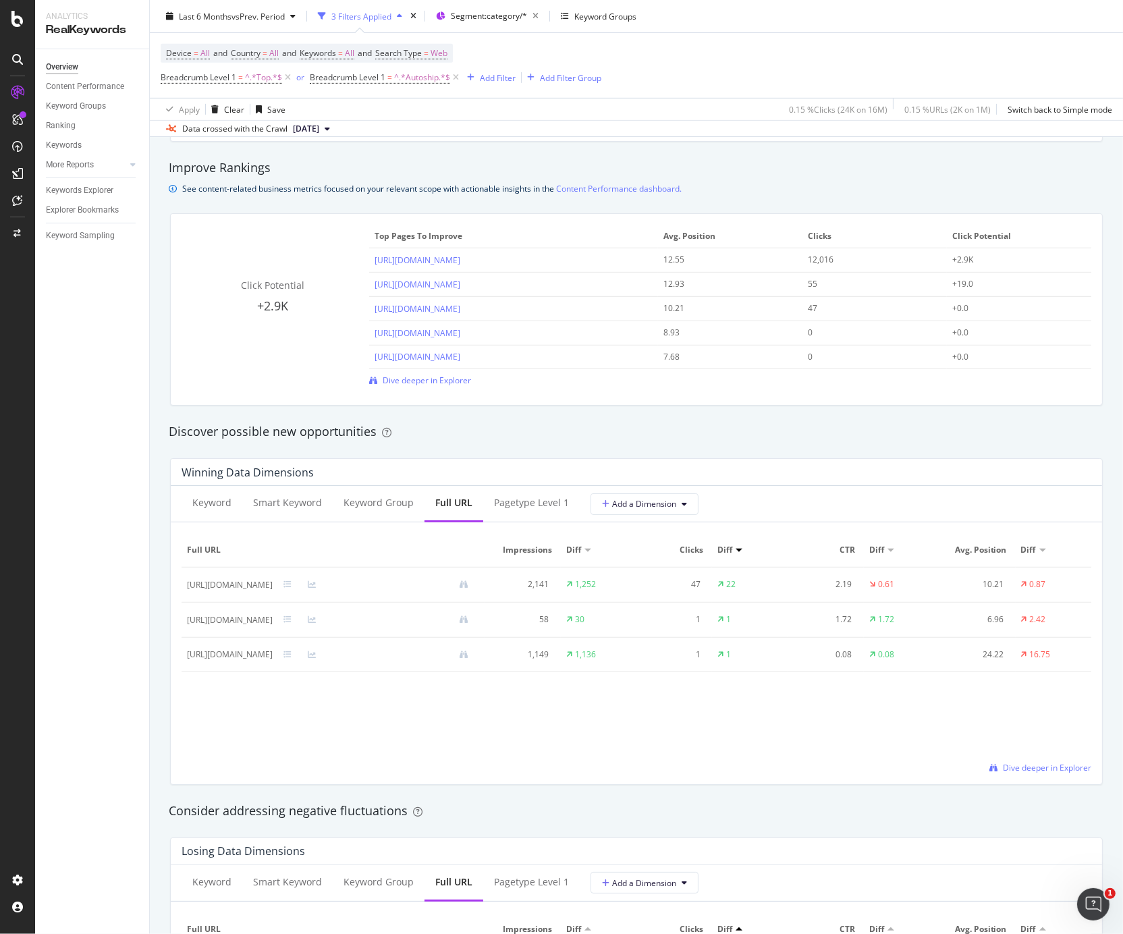
drag, startPoint x: 327, startPoint y: 695, endPoint x: 227, endPoint y: 666, distance: 104.9
click at [326, 532] on div "Full URL Impressions Diff Clicks Diff CTR Diff Avg. Position Diff [URL][DOMAIN_…" at bounding box center [637, 653] width 910 height 240
click at [196, 532] on div "[URL][DOMAIN_NAME]" at bounding box center [230, 655] width 86 height 12
drag, startPoint x: 185, startPoint y: 656, endPoint x: 210, endPoint y: 680, distance: 34.4
click at [403, 532] on td "[URL][DOMAIN_NAME]" at bounding box center [333, 655] width 303 height 35
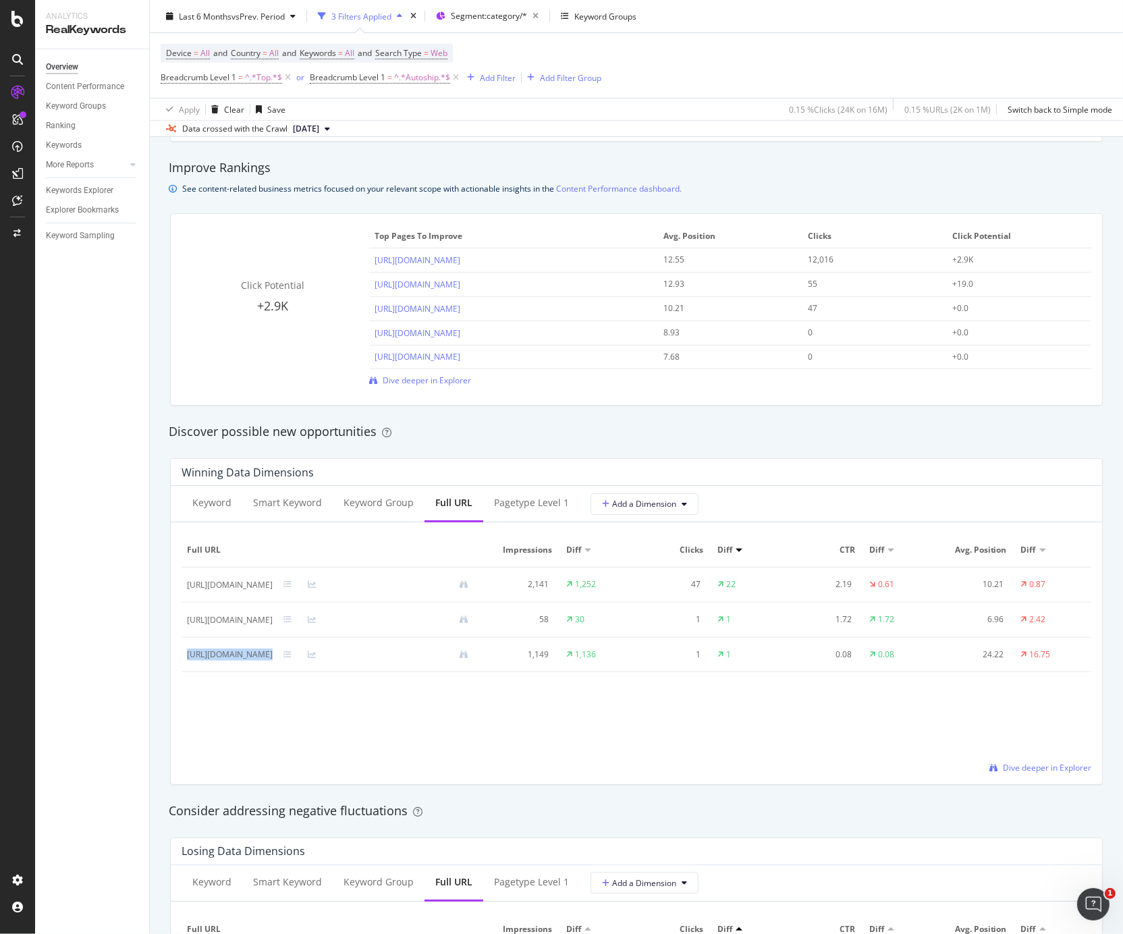
copy div "[URL][DOMAIN_NAME]"
click at [234, 532] on div "Full URL Impressions Diff Clicks Diff CTR Diff Avg. Position Diff [URL][DOMAIN_…" at bounding box center [637, 653] width 910 height 240
click at [187, 532] on div "[URL][DOMAIN_NAME]" at bounding box center [230, 655] width 86 height 12
drag, startPoint x: 187, startPoint y: 656, endPoint x: 401, endPoint y: 656, distance: 214.0
click at [273, 532] on div "[URL][DOMAIN_NAME]" at bounding box center [230, 655] width 86 height 12
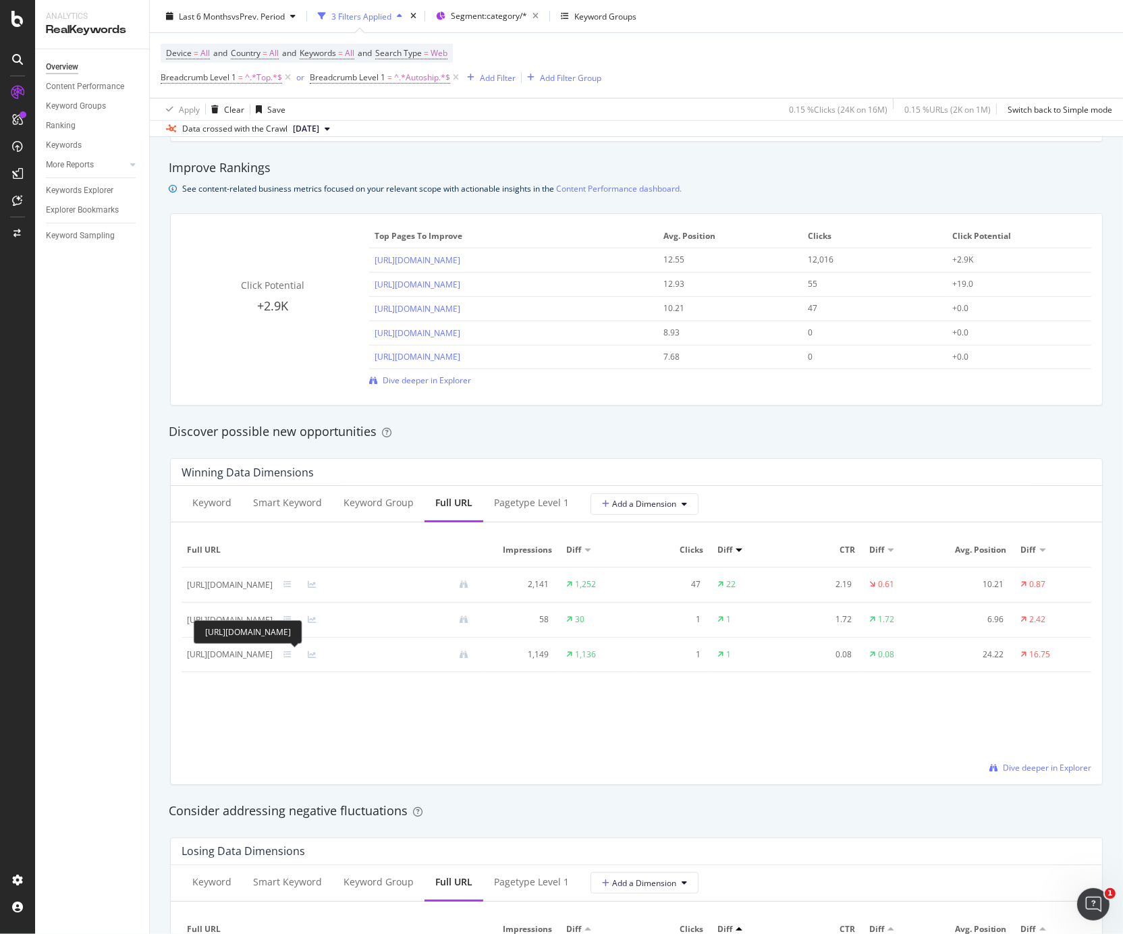
copy div "[URL][DOMAIN_NAME]"
click at [525, 17] on span "Segment: category/*" at bounding box center [489, 15] width 76 height 11
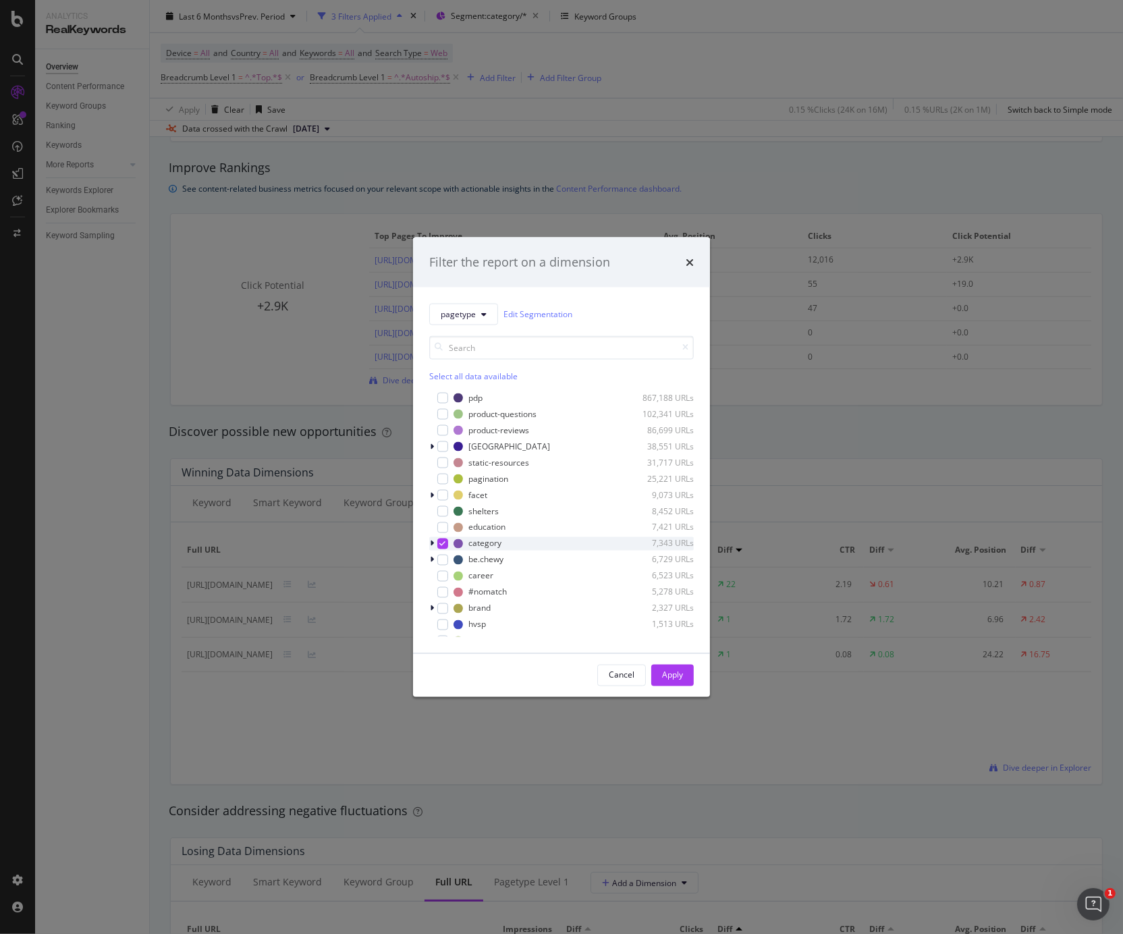
click at [445, 532] on icon "modal" at bounding box center [443, 543] width 6 height 7
click at [685, 532] on button "Apply" at bounding box center [672, 675] width 43 height 22
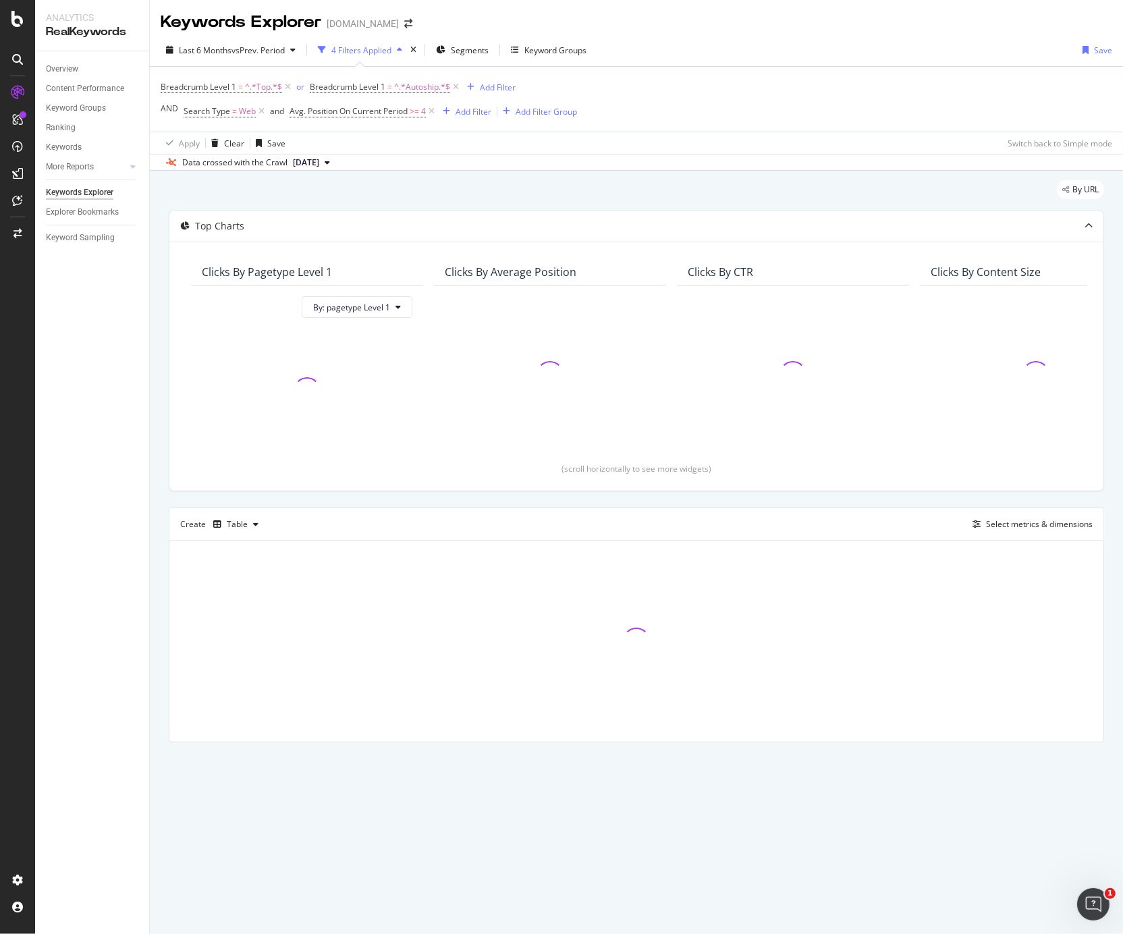
drag, startPoint x: 429, startPoint y: 112, endPoint x: 567, endPoint y: 170, distance: 150.1
click at [429, 112] on icon at bounding box center [431, 112] width 11 height 14
